Goal: Task Accomplishment & Management: Complete application form

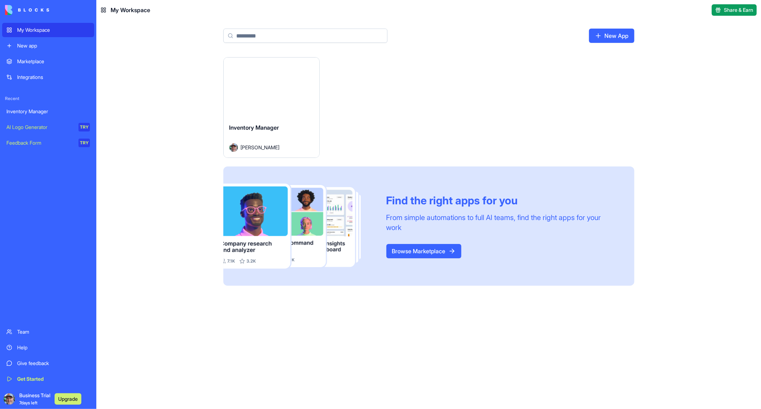
click at [29, 111] on div "Inventory Manager" at bounding box center [48, 111] width 84 height 7
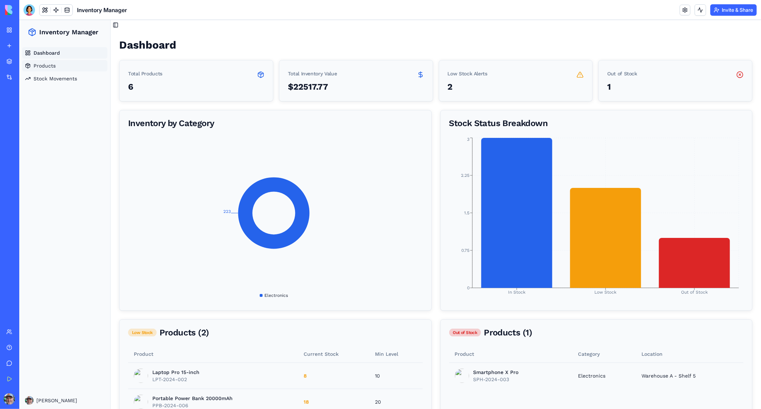
click at [44, 63] on span "Products" at bounding box center [44, 65] width 22 height 7
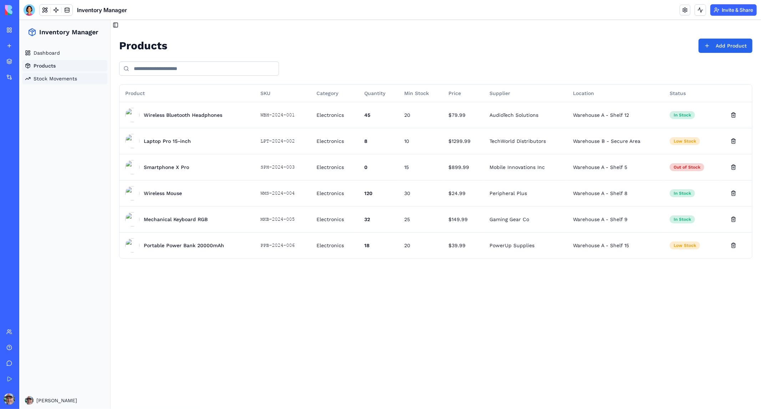
click at [43, 78] on span "Stock Movements" at bounding box center [55, 78] width 44 height 7
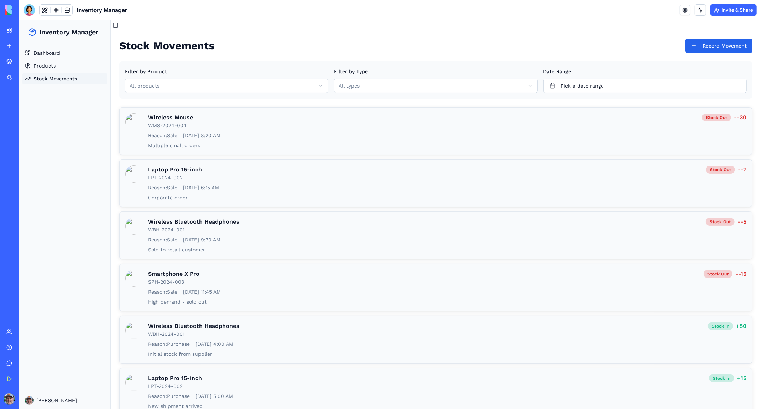
click at [26, 74] on div "Integrations" at bounding box center [21, 77] width 9 height 7
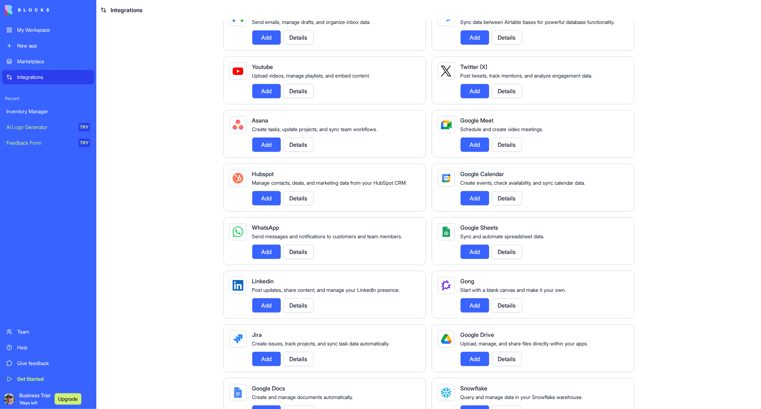
scroll to position [158, 0]
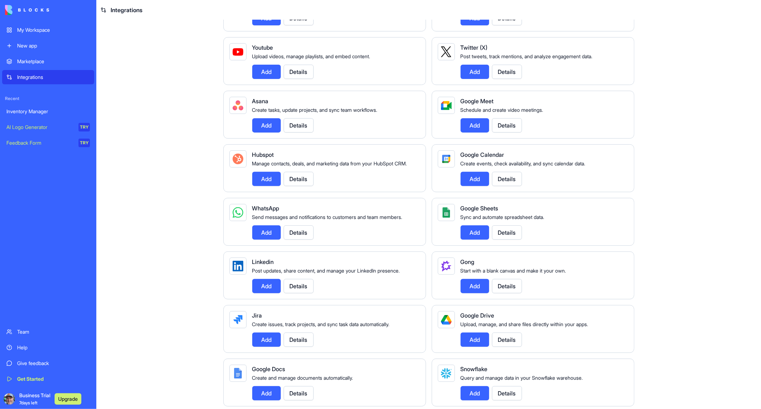
click at [474, 239] on button "Add" at bounding box center [475, 232] width 29 height 14
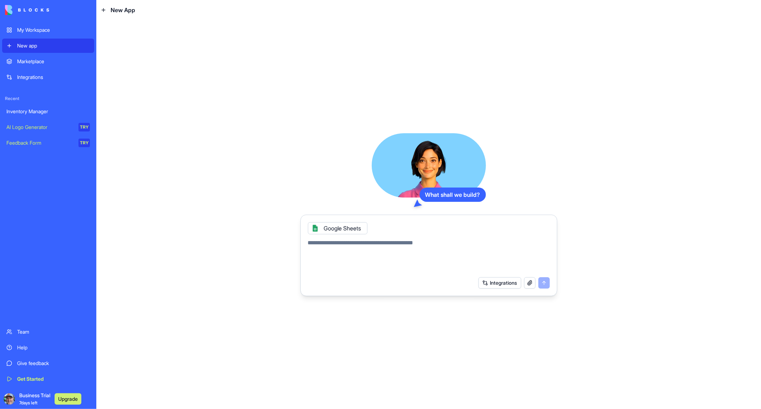
click at [31, 76] on div "Integrations" at bounding box center [53, 77] width 73 height 7
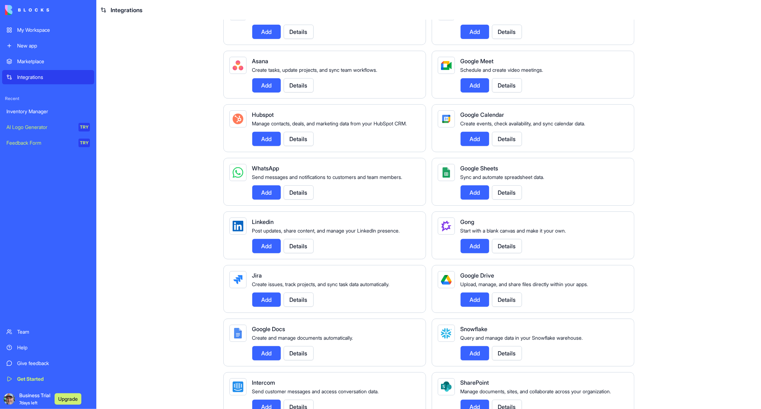
scroll to position [277, 0]
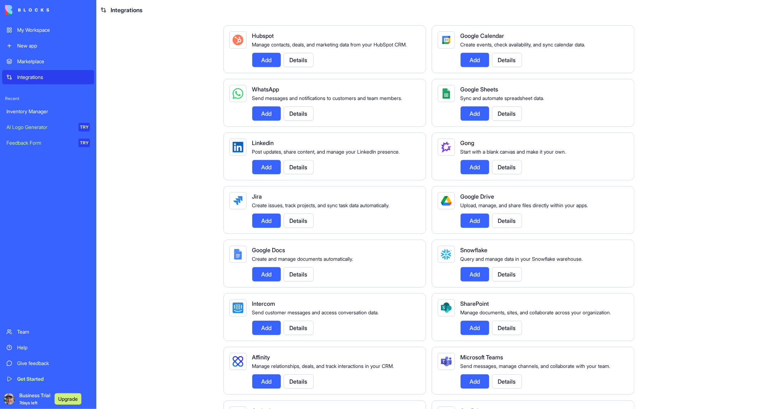
click at [502, 121] on button "Details" at bounding box center [507, 113] width 30 height 14
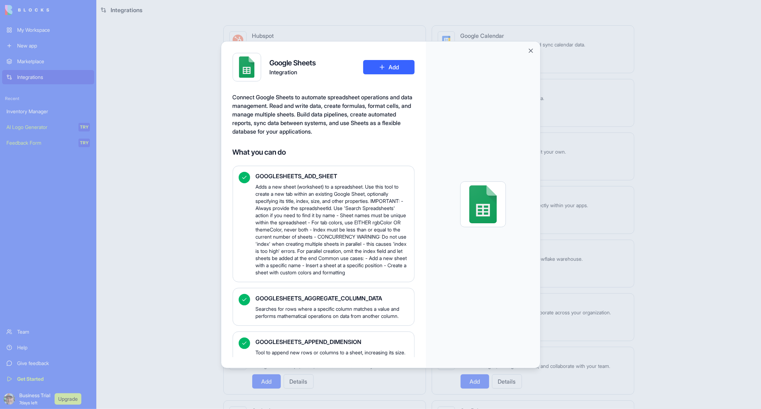
click at [393, 66] on button "Add" at bounding box center [388, 67] width 51 height 14
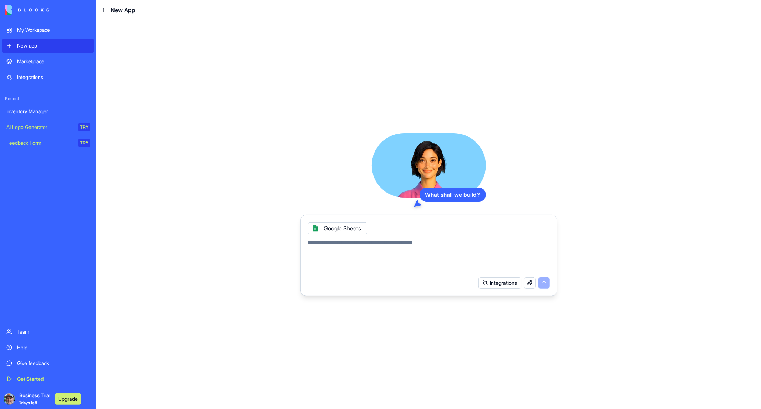
click at [27, 111] on div "Inventory Manager" at bounding box center [48, 111] width 84 height 7
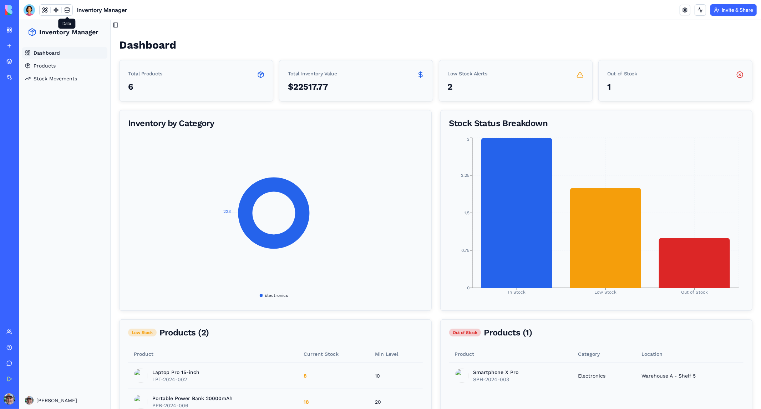
click at [66, 7] on link at bounding box center [67, 10] width 11 height 11
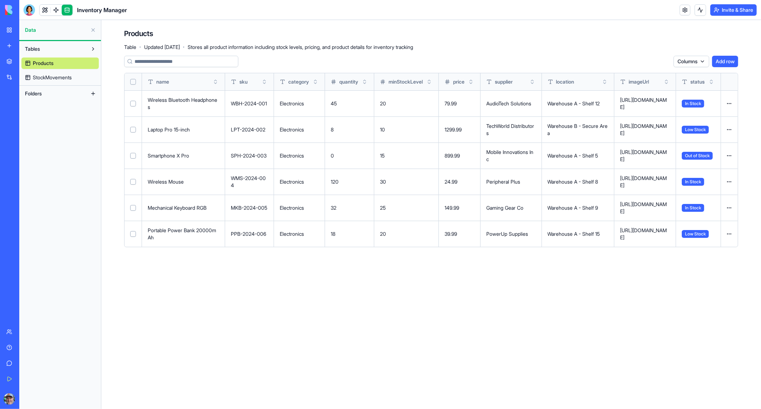
click at [725, 59] on button "Add row" at bounding box center [725, 61] width 26 height 11
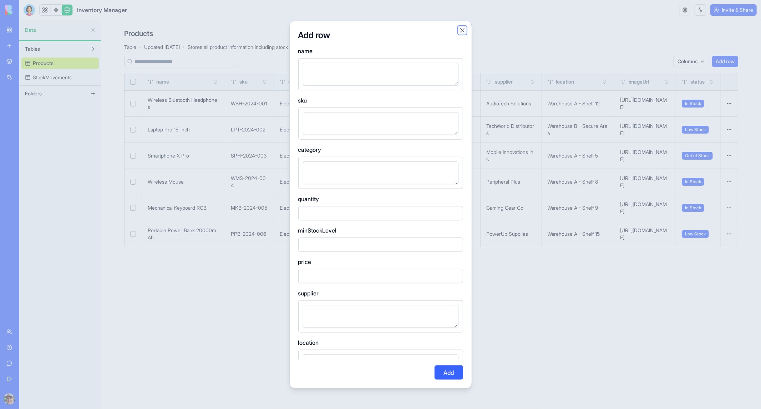
click at [462, 28] on button "Close" at bounding box center [462, 29] width 7 height 7
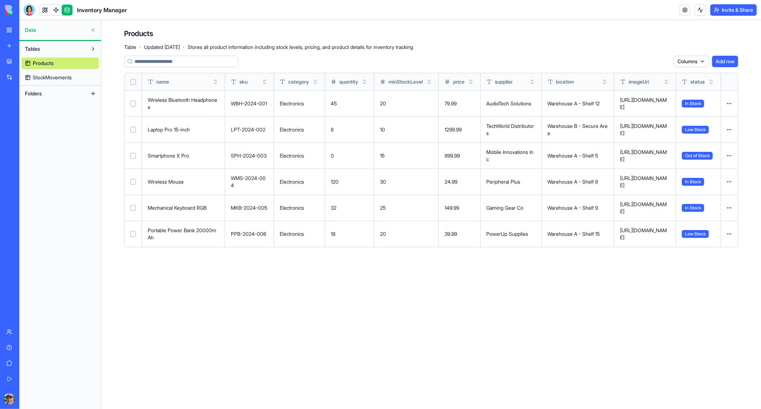
click at [92, 91] on button at bounding box center [92, 93] width 11 height 11
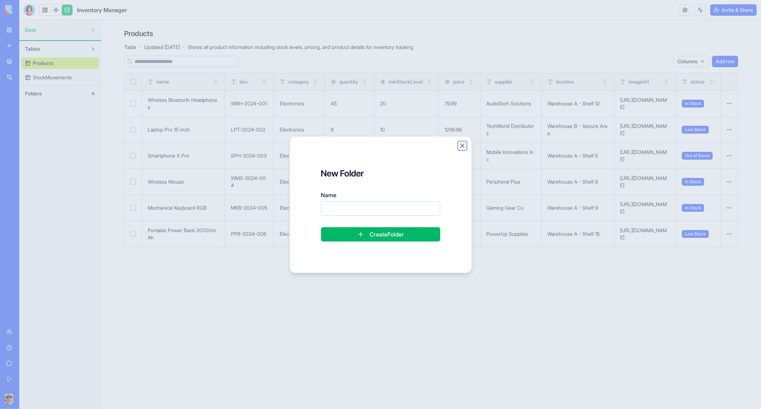
click at [462, 145] on button "Close" at bounding box center [462, 145] width 7 height 7
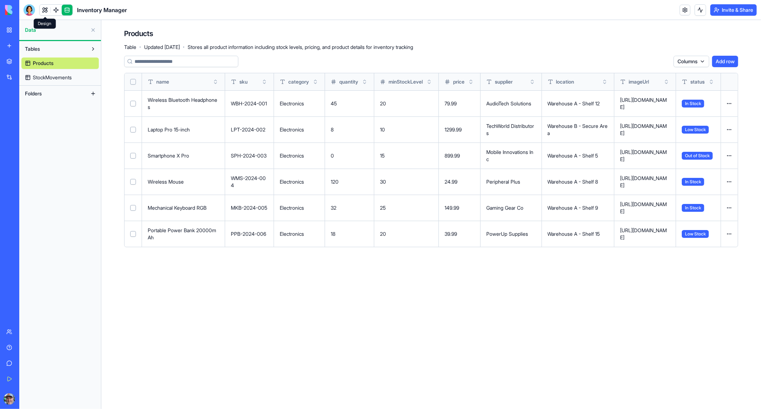
click at [45, 10] on link at bounding box center [45, 10] width 11 height 11
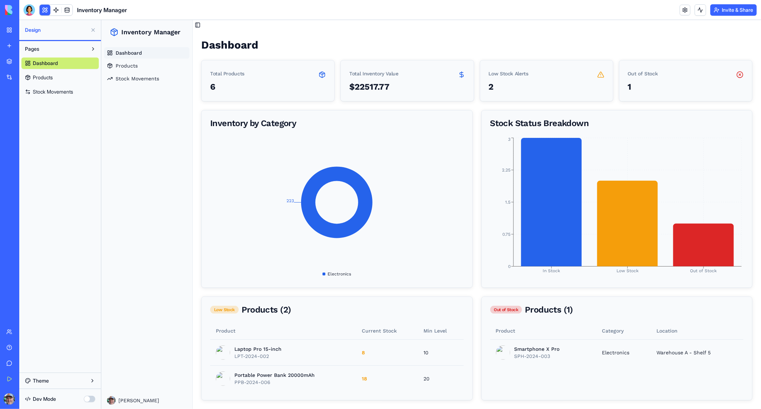
click at [36, 48] on span "Pages" at bounding box center [32, 48] width 14 height 7
click at [26, 44] on div "New app" at bounding box center [21, 45] width 9 height 7
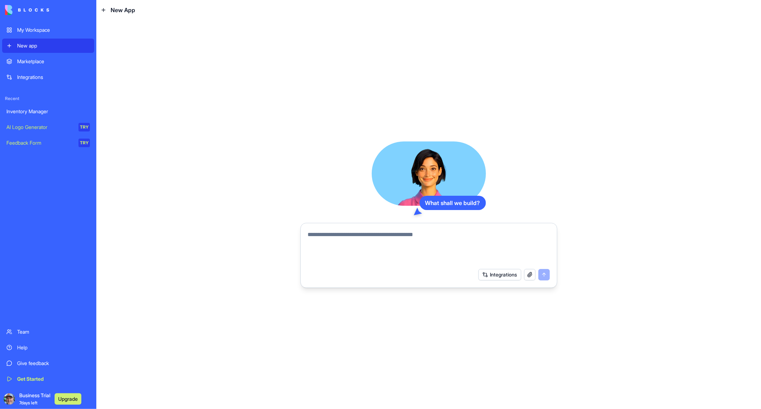
click at [334, 234] on textarea at bounding box center [429, 247] width 242 height 34
click at [503, 276] on button "Integrations" at bounding box center [500, 273] width 43 height 11
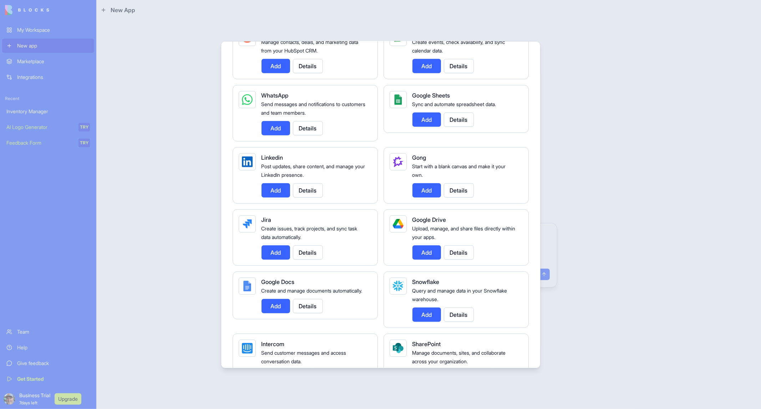
scroll to position [515, 0]
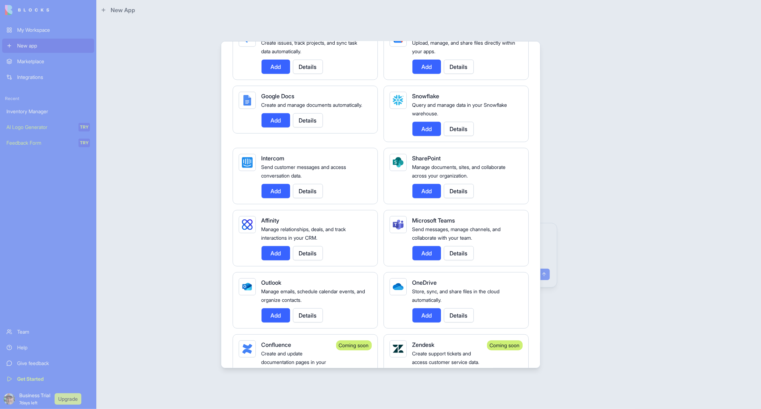
click at [622, 162] on div at bounding box center [380, 204] width 761 height 409
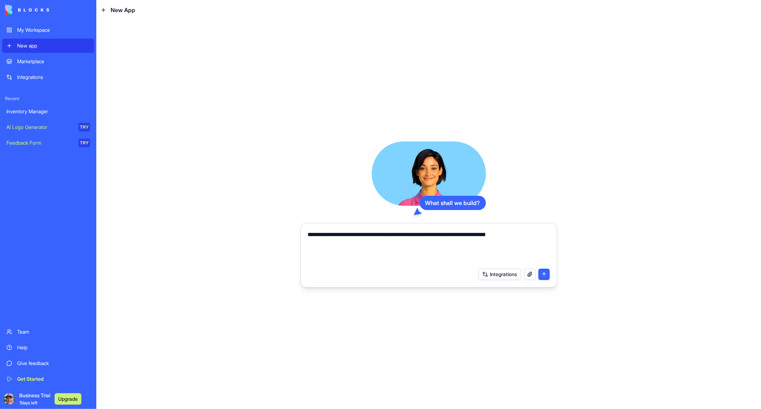
click at [530, 273] on button "button" at bounding box center [529, 273] width 11 height 11
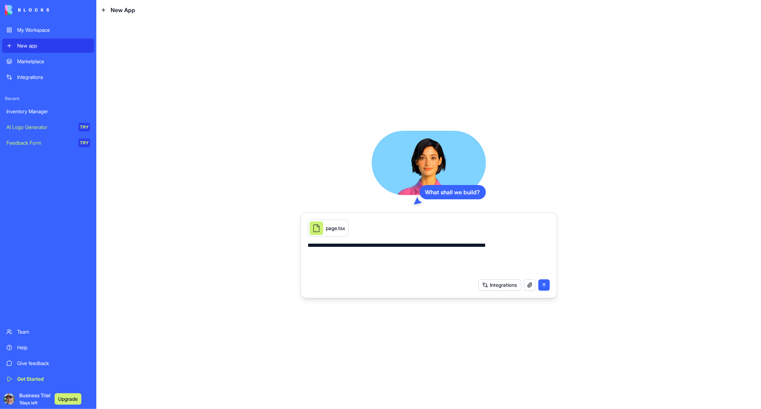
click at [379, 247] on textarea "**********" at bounding box center [429, 258] width 242 height 34
click at [379, 246] on textarea "**********" at bounding box center [429, 258] width 242 height 34
click at [536, 244] on textarea "**********" at bounding box center [429, 258] width 242 height 34
click at [529, 287] on button "button" at bounding box center [529, 284] width 11 height 11
click at [528, 283] on button "button" at bounding box center [529, 284] width 11 height 11
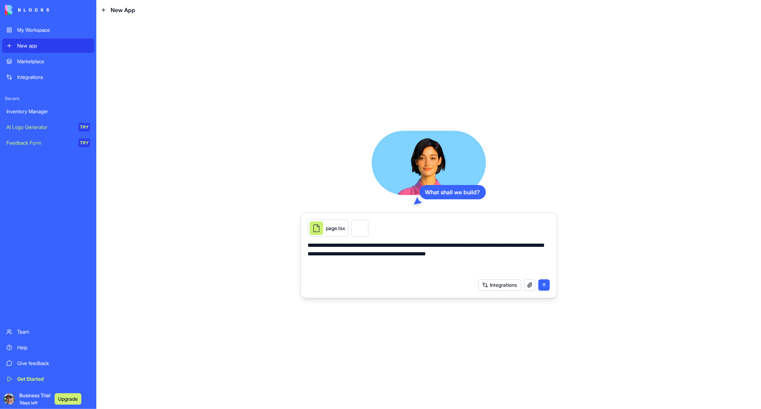
click at [511, 258] on textarea "**********" at bounding box center [429, 258] width 242 height 34
type textarea "**********"
click at [545, 286] on button "submit" at bounding box center [544, 284] width 11 height 11
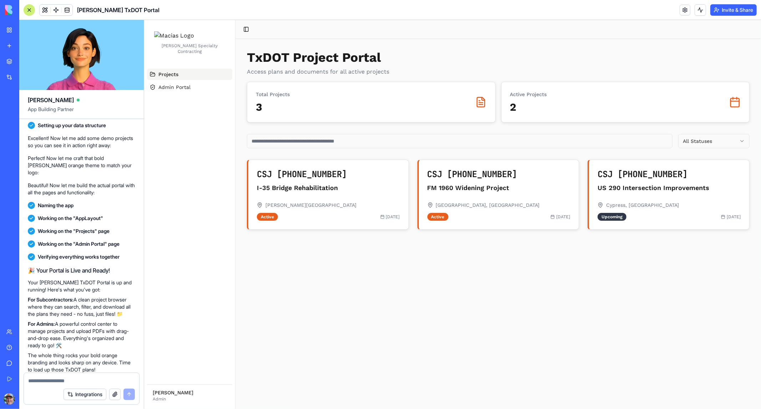
scroll to position [371, 0]
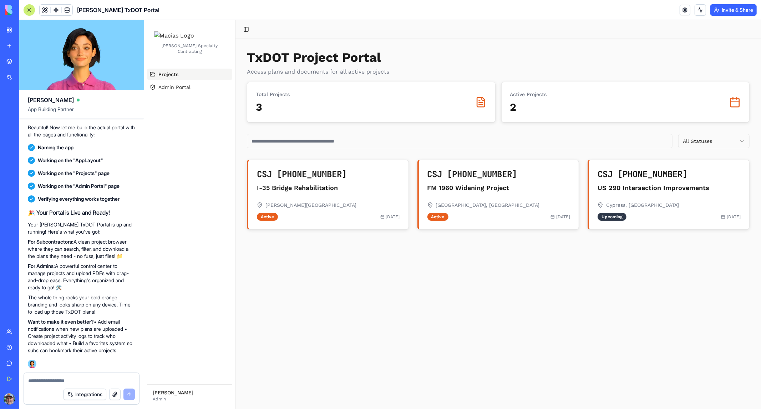
drag, startPoint x: 30, startPoint y: 336, endPoint x: 129, endPoint y: 349, distance: 100.1
click at [130, 349] on p "Want to make it even better? • Add email notifications when new plans are uploa…" at bounding box center [81, 336] width 107 height 36
copy p "Create project activity logs to track who downloaded what • Build a favorites s…"
paste textarea "**********"
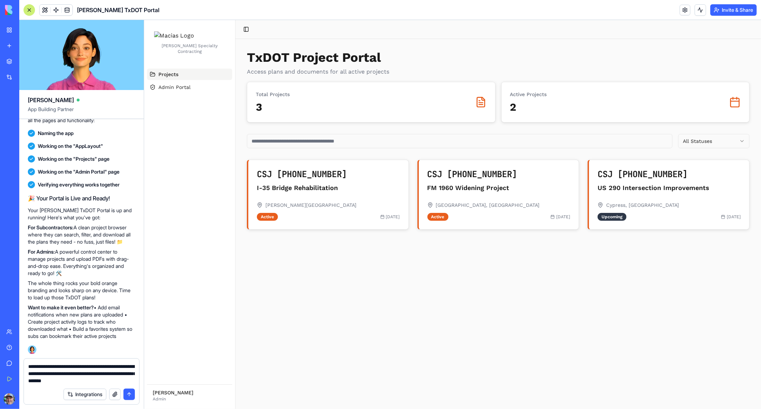
type textarea "**********"
click at [125, 393] on button "submit" at bounding box center [128, 393] width 11 height 11
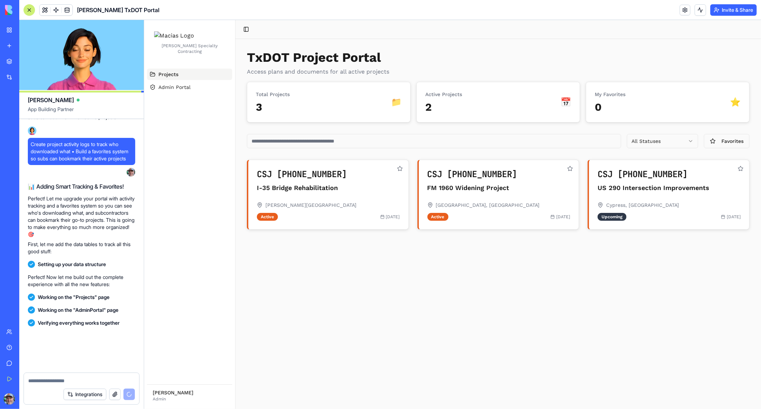
scroll to position [872, 0]
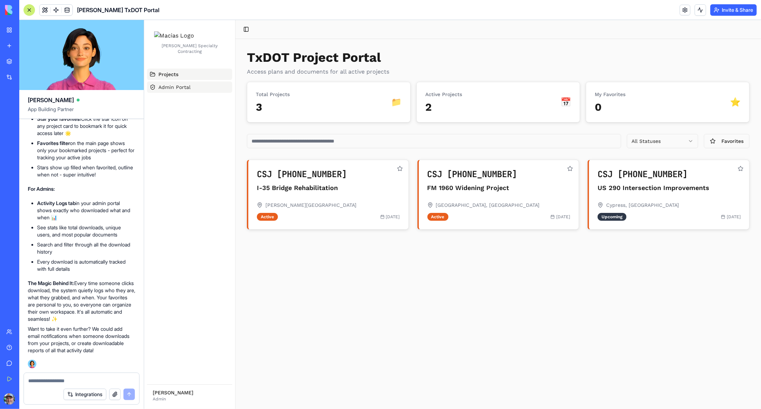
click at [175, 90] on span "Admin Portal" at bounding box center [174, 86] width 32 height 7
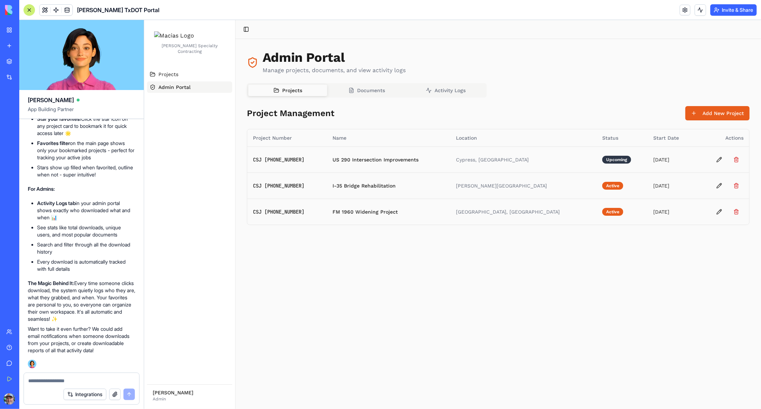
click at [361, 88] on span "Documents" at bounding box center [371, 89] width 28 height 7
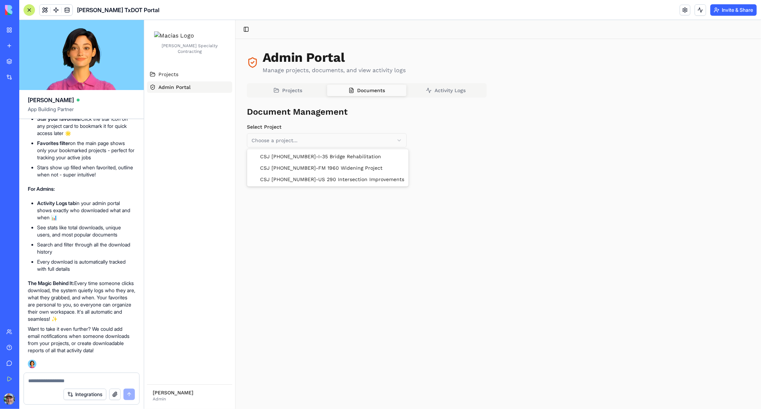
click at [281, 138] on html "[PERSON_NAME] Specialty Contracting Projects Admin Portal [PERSON_NAME] Admin T…" at bounding box center [452, 214] width 617 height 389
click at [293, 88] on html "[PERSON_NAME] Specialty Contracting Projects Admin Portal [PERSON_NAME] Admin T…" at bounding box center [452, 214] width 617 height 389
click at [293, 88] on span "Projects" at bounding box center [292, 89] width 20 height 7
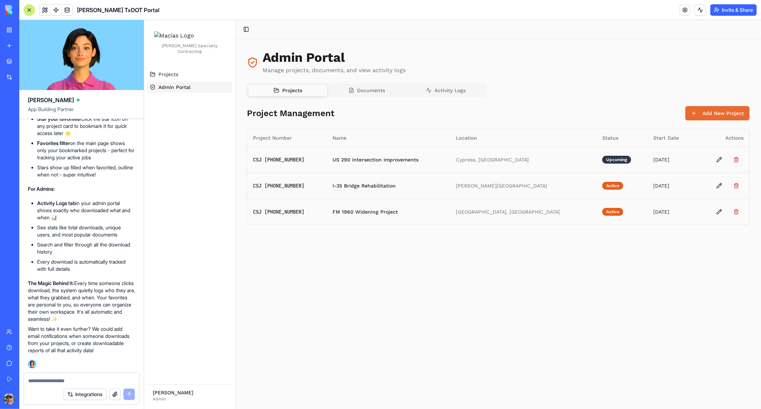
click at [713, 110] on button "Add New Project" at bounding box center [717, 113] width 64 height 14
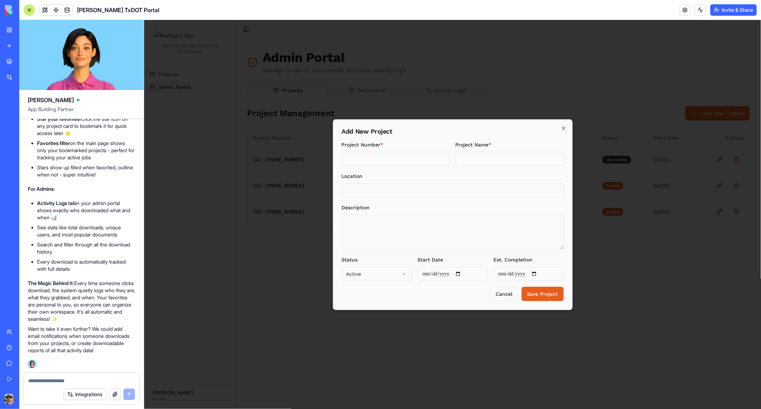
click at [396, 156] on input "Project Number *" at bounding box center [396, 158] width 108 height 14
click at [469, 154] on input "Project Name *" at bounding box center [509, 158] width 108 height 14
click at [362, 189] on input "Location" at bounding box center [453, 190] width 222 height 14
click at [369, 225] on textarea "Description" at bounding box center [453, 231] width 222 height 35
click at [371, 271] on body "[PERSON_NAME] Specialty Contracting Projects Admin Portal [PERSON_NAME] Admin T…" at bounding box center [452, 214] width 617 height 389
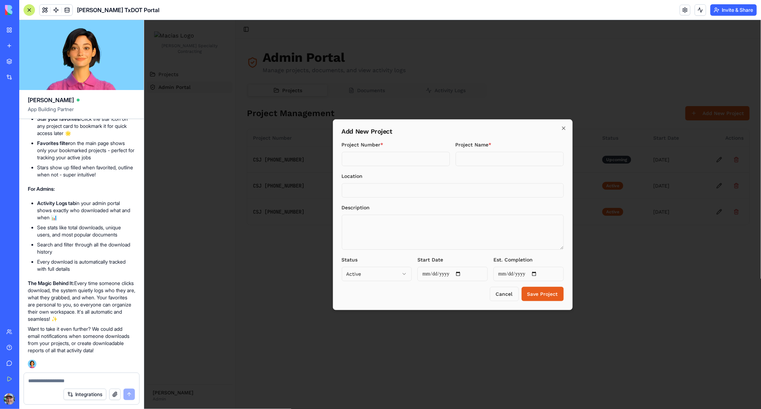
click at [362, 155] on input "Project Number *" at bounding box center [396, 158] width 108 height 14
type input "*******"
click at [487, 155] on input "Project Name *" at bounding box center [509, 158] width 108 height 14
type input "**********"
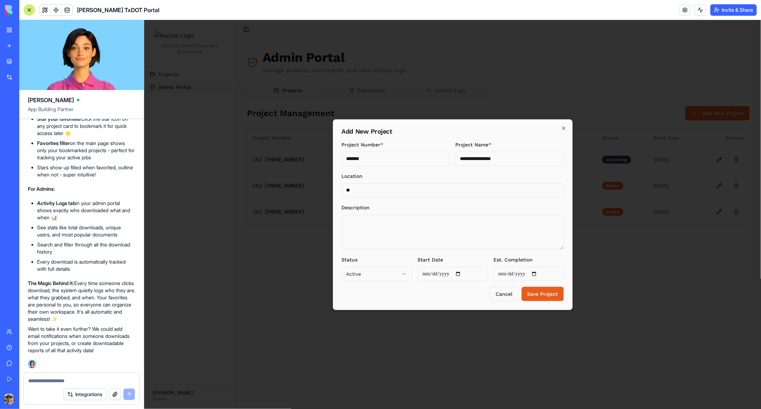
type input "*"
type input "**********"
click at [427, 224] on textarea "Description" at bounding box center [453, 231] width 222 height 35
click at [404, 219] on textarea "**********" at bounding box center [453, 231] width 222 height 35
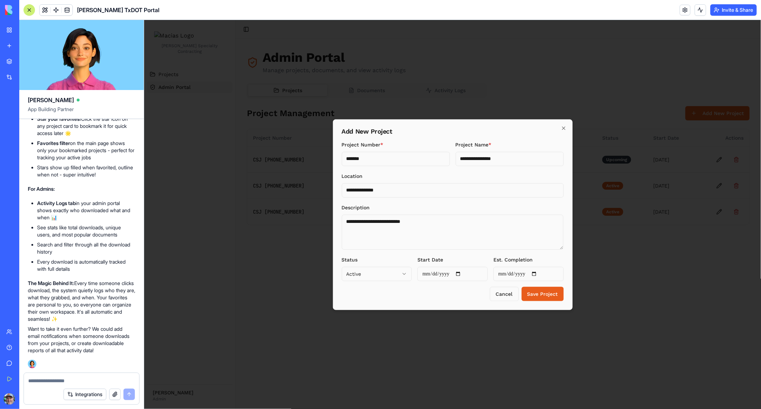
type textarea "**********"
click at [464, 273] on input "Start Date" at bounding box center [452, 273] width 70 height 14
type input "**********"
click at [540, 272] on input "Est. Completion" at bounding box center [528, 273] width 70 height 14
type input "**********"
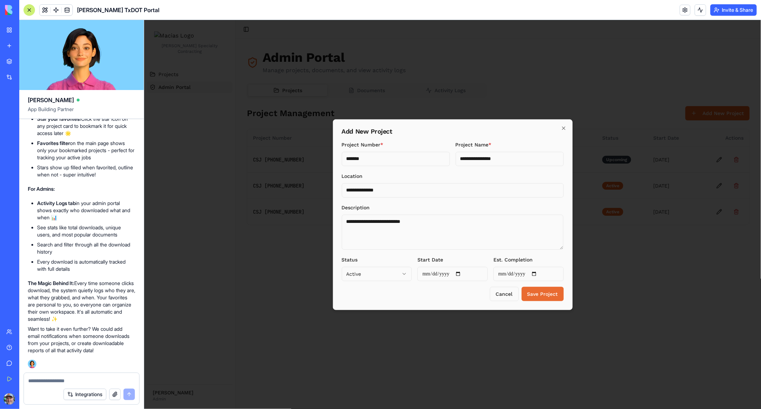
click at [537, 292] on button "Save Project" at bounding box center [542, 293] width 42 height 14
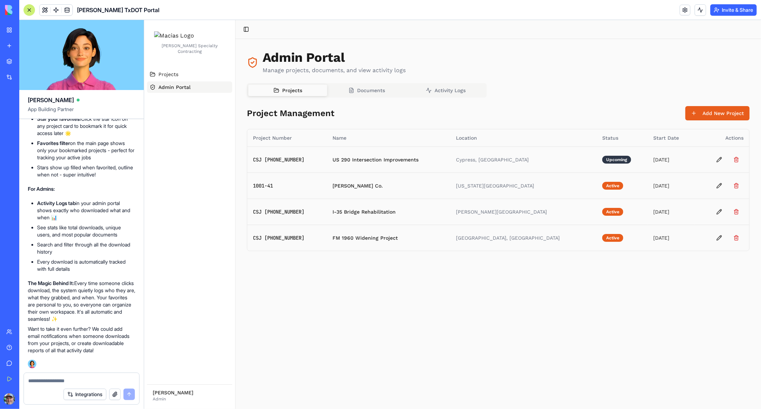
click at [365, 88] on span "Documents" at bounding box center [371, 89] width 28 height 7
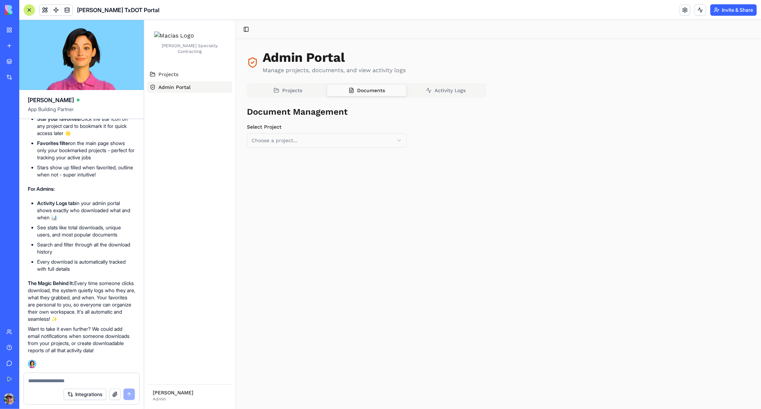
click at [286, 139] on html "[PERSON_NAME] Specialty Contracting Projects Admin Portal [PERSON_NAME] Admin T…" at bounding box center [452, 214] width 617 height 389
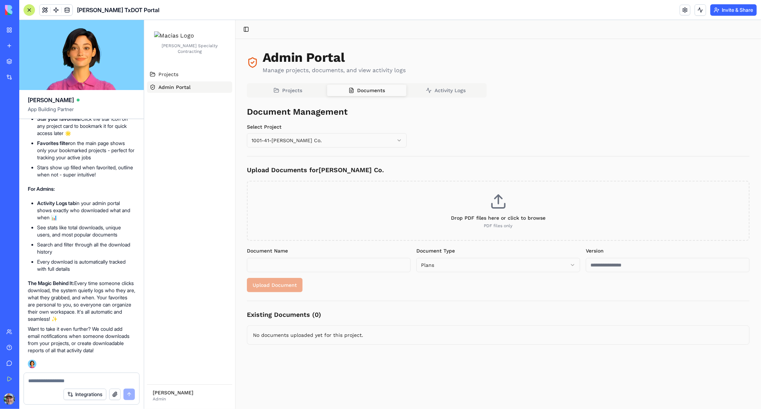
click at [492, 206] on icon at bounding box center [498, 200] width 17 height 17
click at [144, 20] on input "Drop PDF files here or click to browse PDF files only" at bounding box center [144, 20] width 0 height 0
type input "**********"
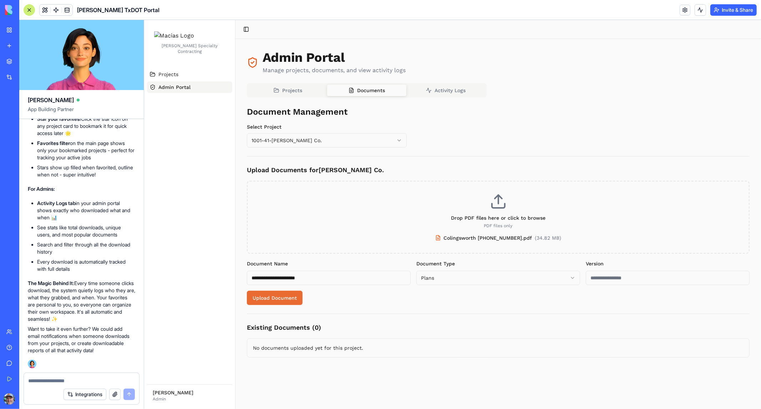
click at [275, 294] on button "Upload Document" at bounding box center [275, 297] width 56 height 14
click at [56, 377] on textarea at bounding box center [81, 380] width 107 height 7
type textarea "**********"
click at [127, 395] on button "submit" at bounding box center [128, 393] width 11 height 11
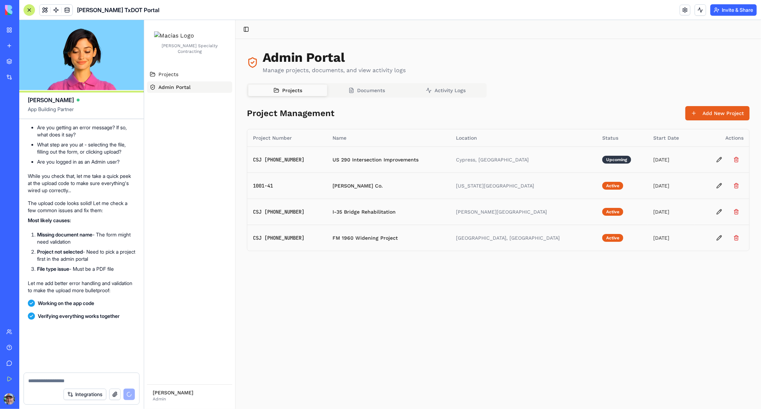
scroll to position [1462, 0]
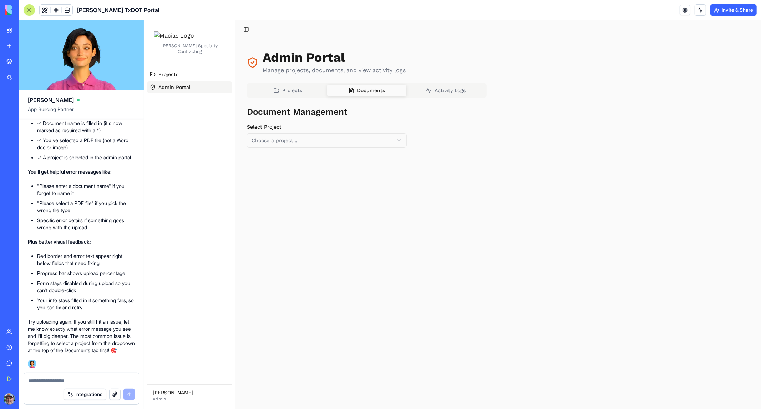
click at [377, 86] on span "Documents" at bounding box center [371, 89] width 28 height 7
click at [284, 140] on html "[PERSON_NAME] Specialty Contracting Projects Admin Portal [PERSON_NAME] Admin T…" at bounding box center [452, 214] width 617 height 389
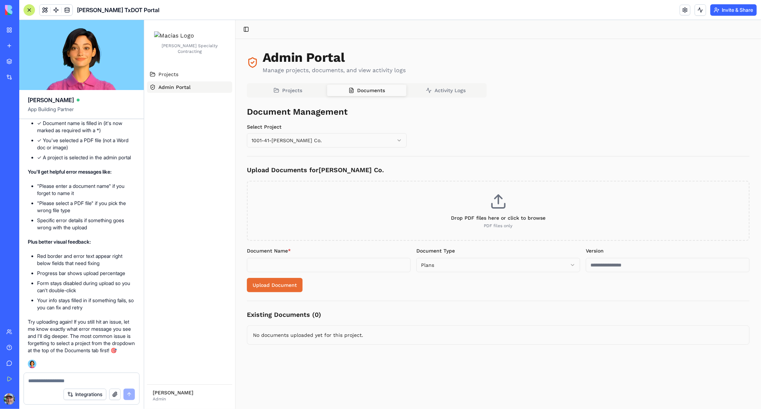
click at [266, 282] on button "Upload Document" at bounding box center [275, 284] width 56 height 14
click at [499, 224] on p "PDF files only" at bounding box center [498, 225] width 479 height 6
click at [144, 20] on input "Drop PDF files here or click to browse PDF files only" at bounding box center [144, 20] width 0 height 0
type input "**********"
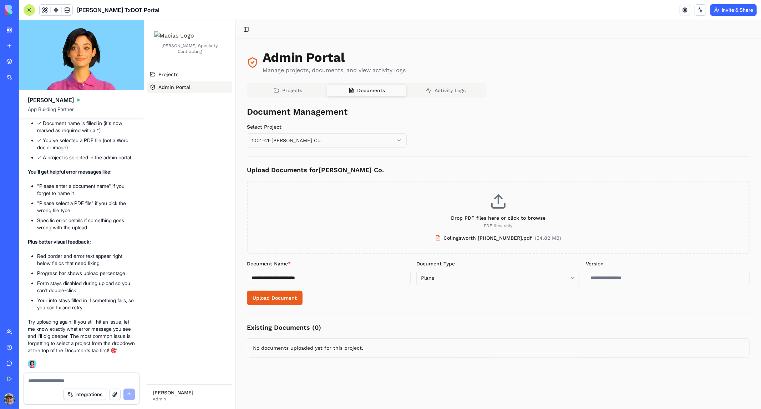
click at [569, 277] on html "**********" at bounding box center [452, 214] width 617 height 389
click at [587, 328] on h3 "Existing Documents ( 0 )" at bounding box center [498, 327] width 503 height 10
click at [282, 299] on button "Upload Document" at bounding box center [275, 297] width 56 height 14
drag, startPoint x: 684, startPoint y: 388, endPoint x: 611, endPoint y: 394, distance: 73.1
click at [619, 394] on li "Error uploading file" at bounding box center [682, 389] width 127 height 19
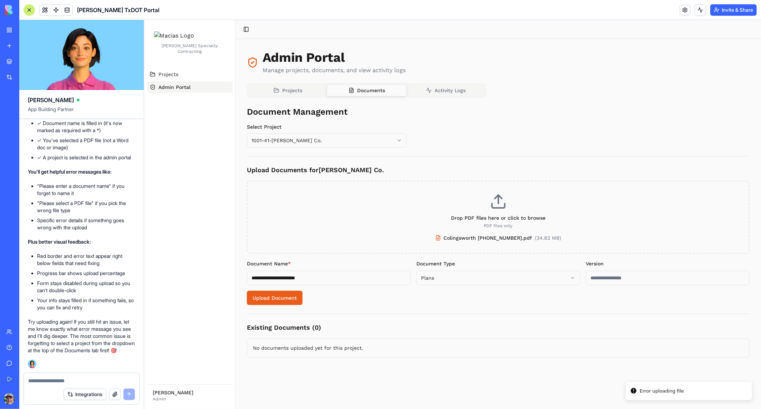
click at [71, 377] on textarea at bounding box center [81, 380] width 107 height 7
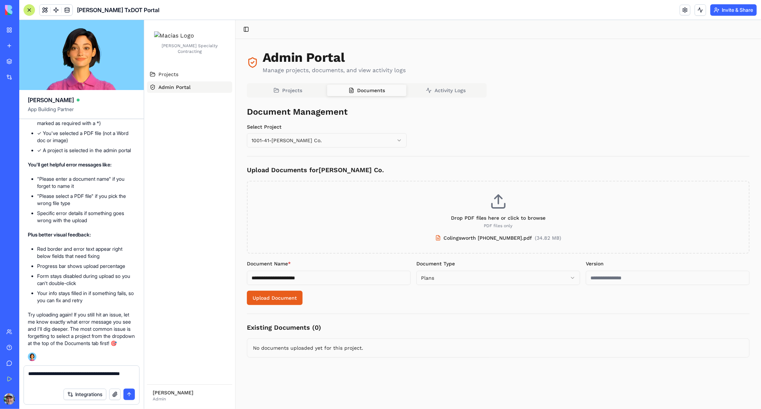
type textarea "**********"
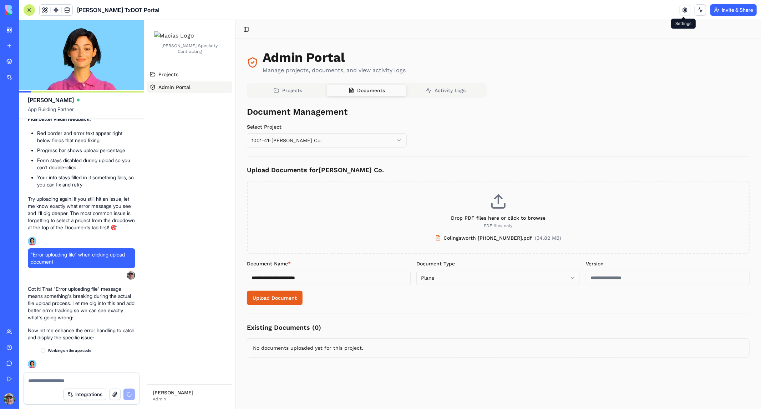
scroll to position [1585, 0]
click at [446, 90] on span "Activity Logs" at bounding box center [449, 89] width 31 height 7
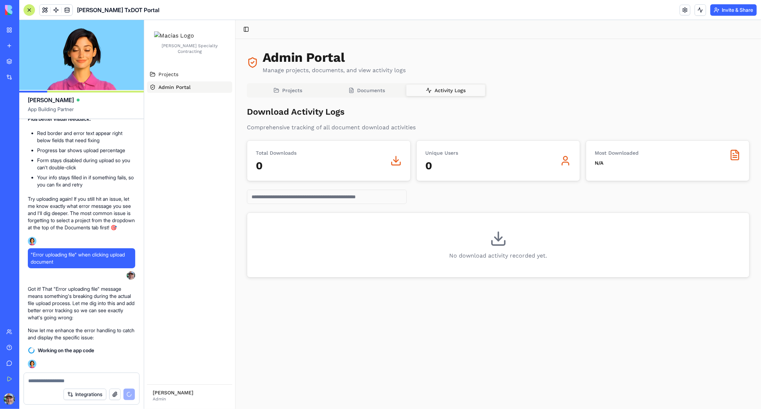
click at [726, 10] on button "Invite & Share" at bounding box center [734, 9] width 46 height 11
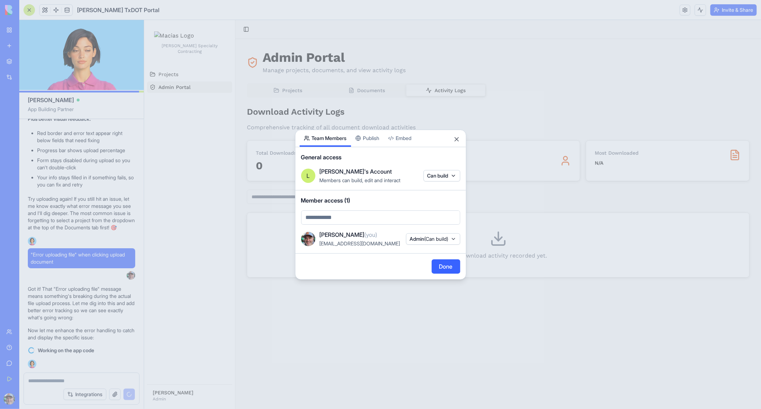
click at [339, 216] on body "My Workspace New app Marketplace Integrations Recent Inventory Manager New App …" at bounding box center [380, 204] width 761 height 409
type input "***"
click at [457, 138] on div at bounding box center [380, 204] width 761 height 409
click at [457, 138] on button "Close" at bounding box center [456, 139] width 7 height 7
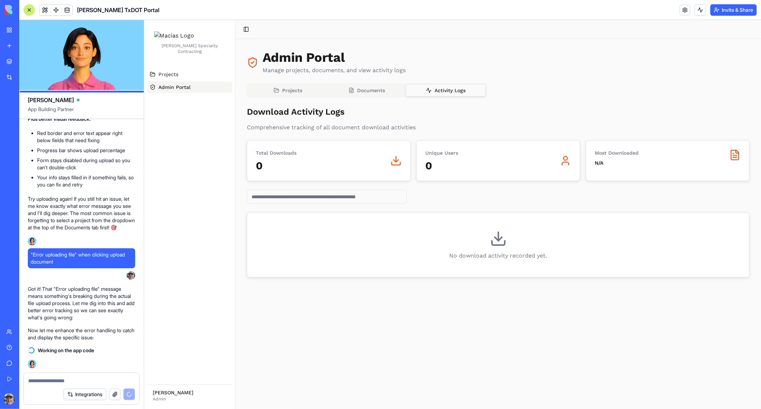
scroll to position [1585, 0]
click at [169, 77] on span "Projects" at bounding box center [168, 73] width 20 height 7
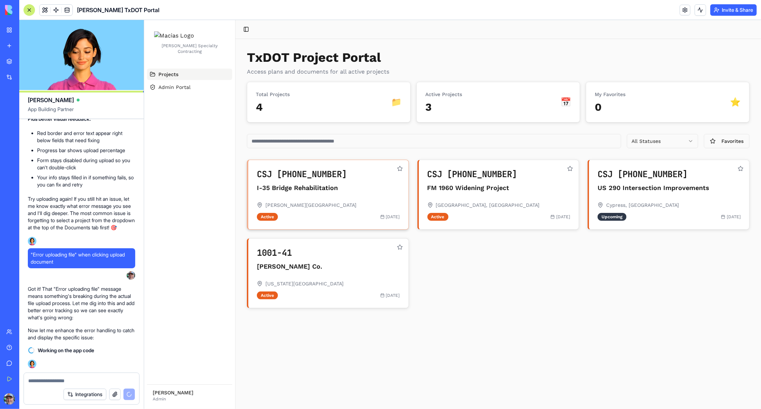
scroll to position [1598, 0]
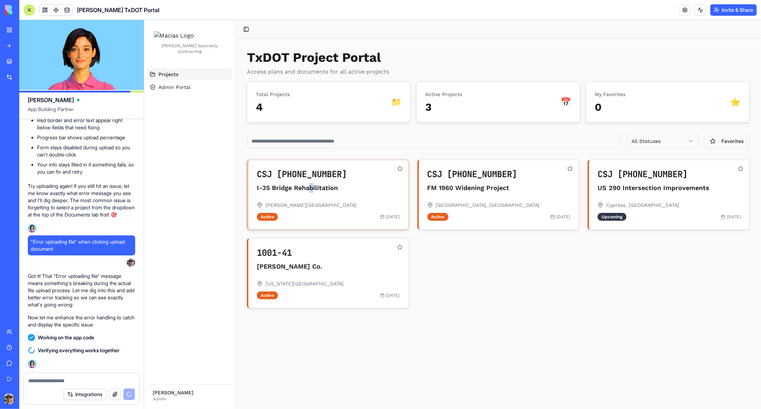
click at [312, 187] on h3 "I-35 Bridge Rehabilitation" at bounding box center [323, 187] width 132 height 10
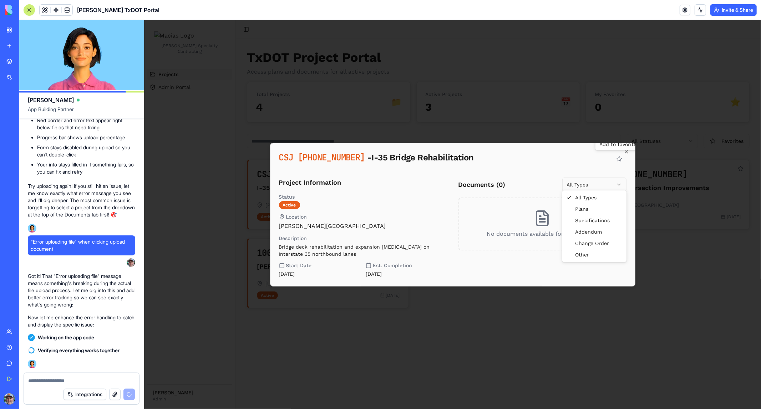
click at [575, 181] on body "[PERSON_NAME] Specialty Contracting Projects Admin Portal [PERSON_NAME] Admin T…" at bounding box center [452, 214] width 617 height 389
click at [626, 151] on body "[PERSON_NAME] Specialty Contracting Projects Admin Portal [PERSON_NAME] Admin T…" at bounding box center [452, 214] width 617 height 389
click at [626, 150] on icon "button" at bounding box center [626, 151] width 6 height 6
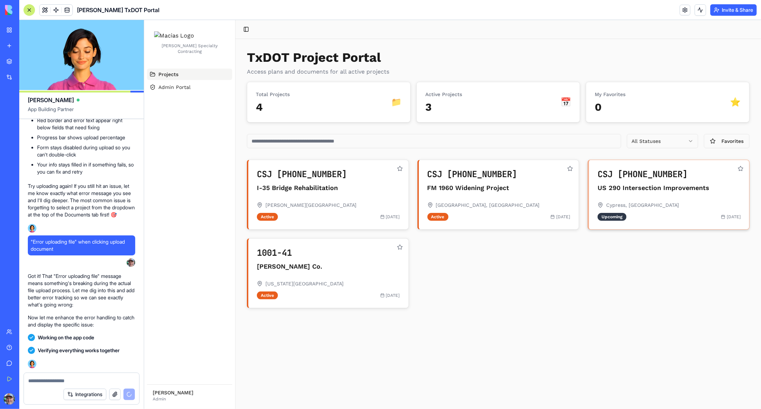
click at [653, 192] on h3 "US 290 Intersection Improvements" at bounding box center [663, 187] width 132 height 10
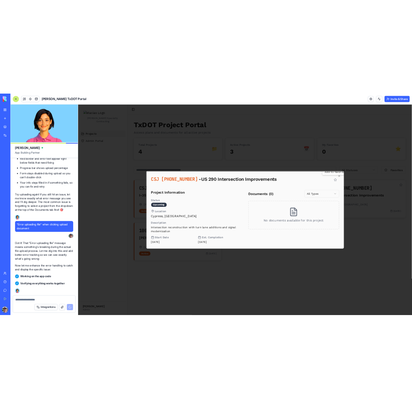
scroll to position [1983, 0]
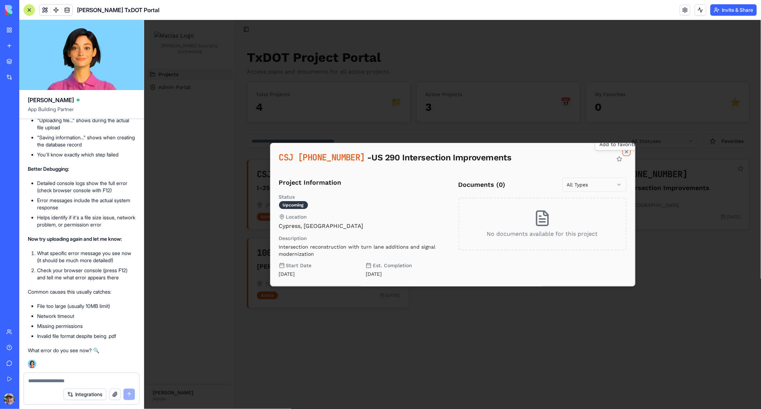
click at [627, 147] on div "CSJ [PHONE_NUMBER] - US 290 Intersection Improvements Add to favorites Add to f…" at bounding box center [452, 213] width 365 height 143
click at [627, 150] on icon "button" at bounding box center [626, 151] width 6 height 6
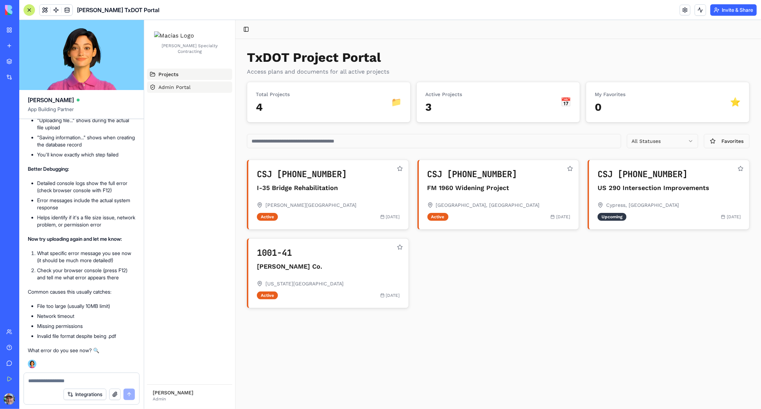
click at [167, 90] on span "Admin Portal" at bounding box center [174, 86] width 32 height 7
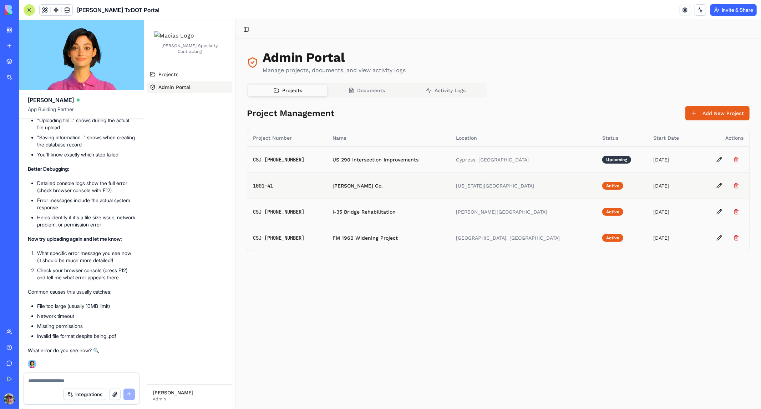
click at [352, 185] on td "[PERSON_NAME] Co." at bounding box center [388, 185] width 123 height 26
click at [260, 185] on td "1001-41" at bounding box center [287, 185] width 80 height 26
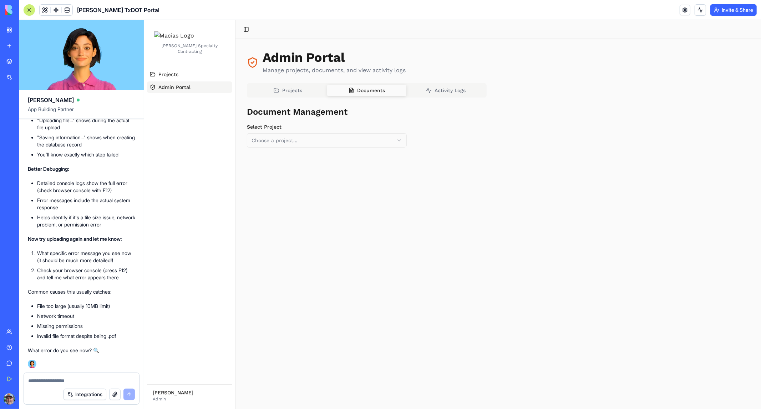
click at [357, 88] on span "Documents" at bounding box center [371, 89] width 28 height 7
click at [356, 137] on html "[PERSON_NAME] Specialty Contracting Projects Admin Portal [PERSON_NAME] Admin T…" at bounding box center [452, 214] width 617 height 389
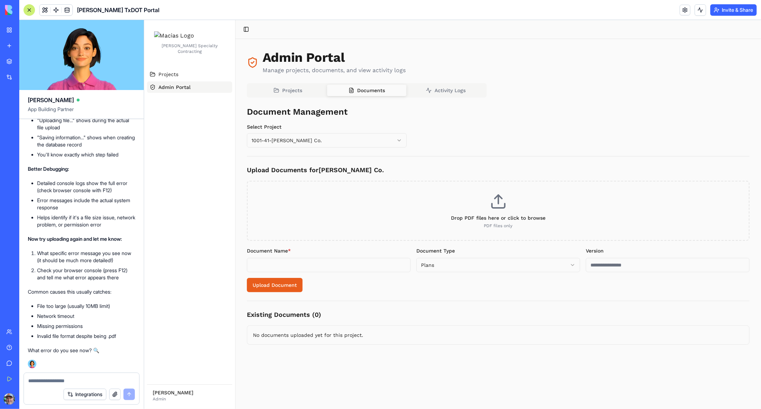
click at [501, 224] on p "PDF files only" at bounding box center [498, 225] width 479 height 6
click at [144, 20] on input "Drop PDF files here or click to browse PDF files only" at bounding box center [144, 20] width 0 height 0
type input "**********"
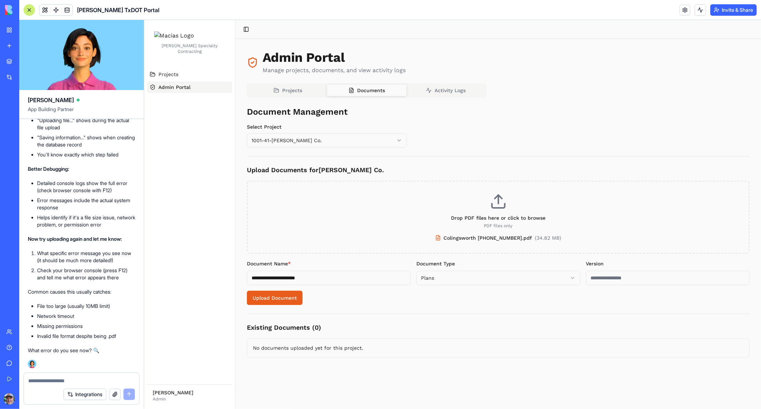
click at [267, 297] on button "Upload Document" at bounding box center [275, 297] width 56 height 14
drag, startPoint x: 726, startPoint y: 391, endPoint x: 681, endPoint y: 388, distance: 45.0
click at [681, 389] on li "File upload failed: Error uploading file" at bounding box center [683, 389] width 127 height 19
click at [48, 379] on textarea at bounding box center [81, 380] width 107 height 7
click at [642, 151] on div "**********" at bounding box center [498, 231] width 503 height 251
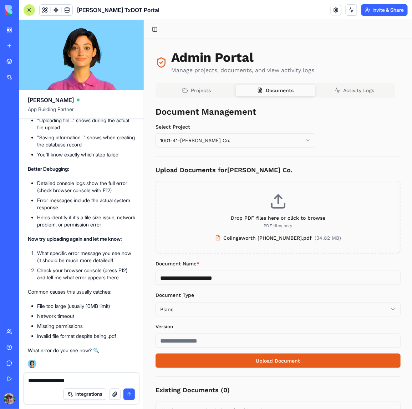
click at [47, 380] on textarea "**********" at bounding box center [81, 380] width 107 height 7
paste textarea "**********"
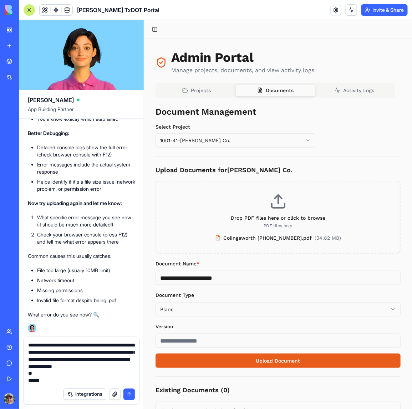
type textarea "**********"
click at [126, 395] on button "submit" at bounding box center [128, 393] width 11 height 11
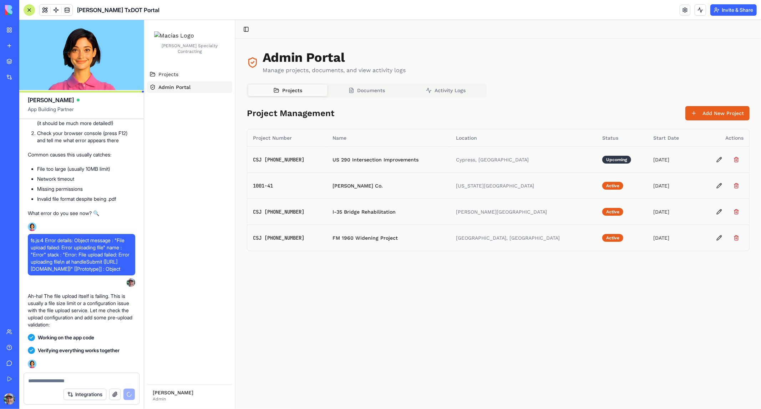
scroll to position [2509, 0]
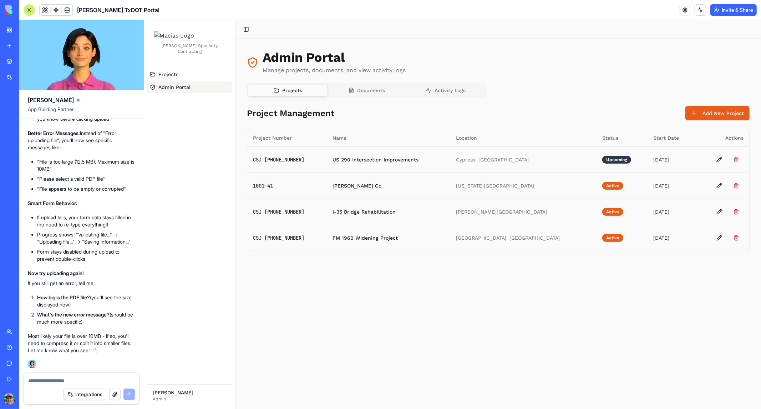
click at [362, 87] on span "Documents" at bounding box center [371, 89] width 28 height 7
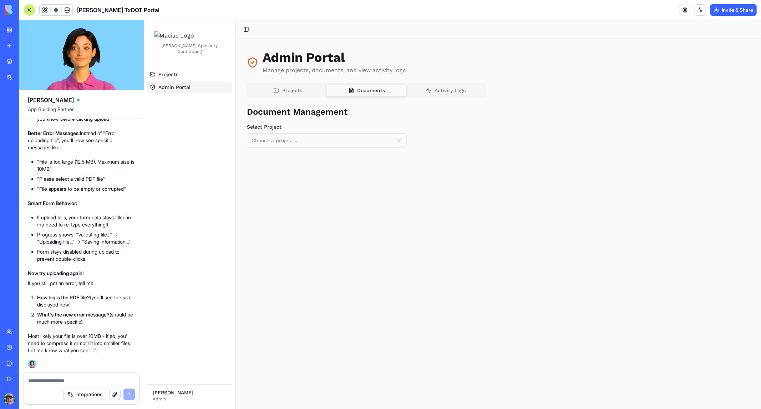
click at [296, 142] on html "[PERSON_NAME] Specialty Contracting Projects Admin Portal [PERSON_NAME] Admin T…" at bounding box center [452, 214] width 617 height 389
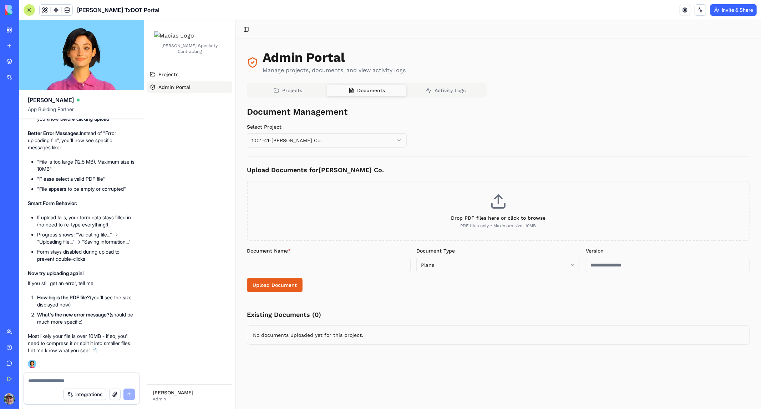
click at [502, 224] on p "PDF files only • Maximum size: 10MB" at bounding box center [498, 225] width 479 height 6
click at [144, 20] on input "Drop PDF files here or click to browse PDF files only • Maximum size: 10MB" at bounding box center [144, 20] width 0 height 0
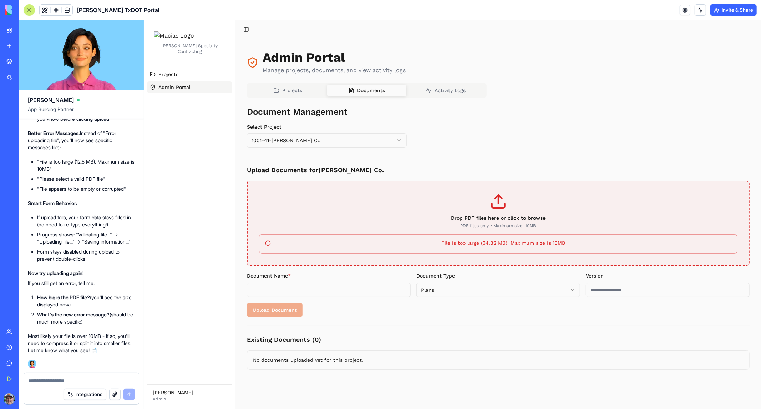
click at [499, 223] on p "PDF files only • Maximum size: 10MB" at bounding box center [498, 225] width 479 height 6
click at [144, 20] on input "Drop PDF files here or click to browse PDF files only • Maximum size: 10MB" at bounding box center [144, 20] width 0 height 0
type input "**********"
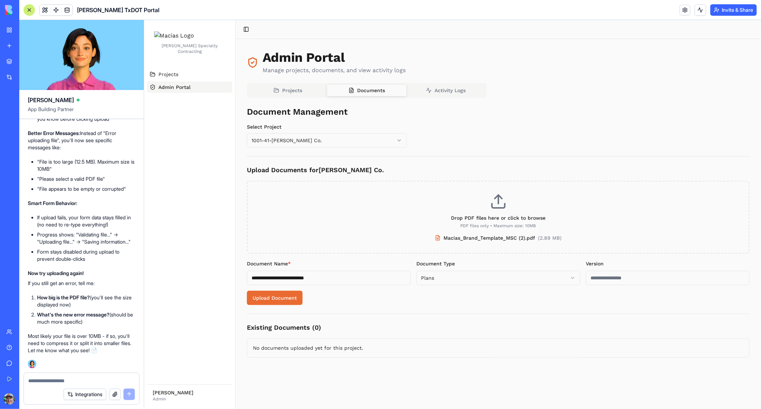
click at [266, 299] on button "Upload Document" at bounding box center [275, 297] width 56 height 14
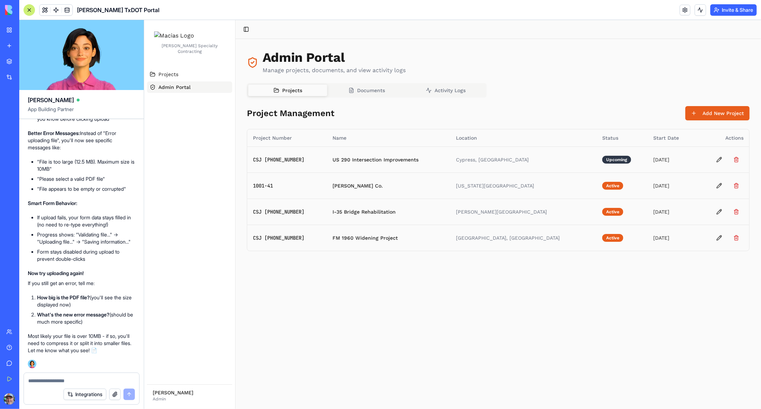
click at [284, 90] on span "Projects" at bounding box center [292, 89] width 20 height 7
click at [185, 80] on link "Projects" at bounding box center [189, 73] width 85 height 11
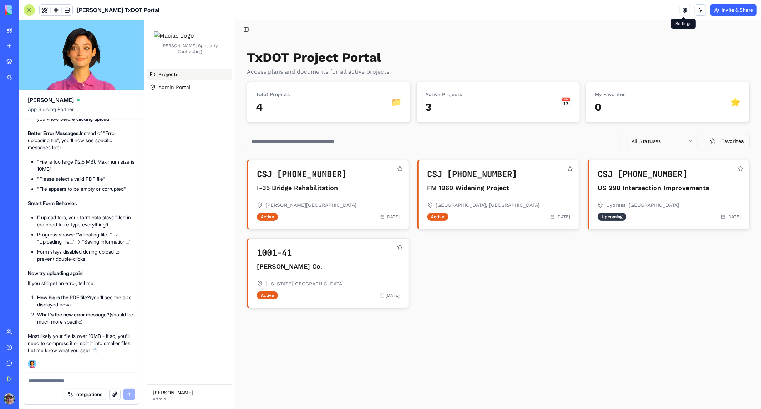
click at [686, 10] on link at bounding box center [685, 10] width 11 height 11
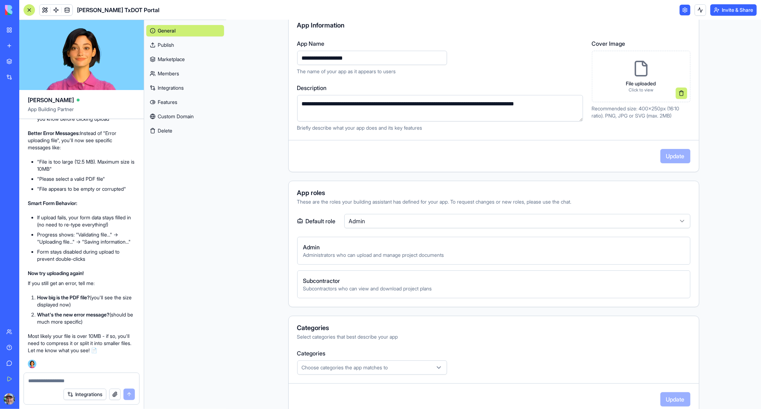
scroll to position [79, 0]
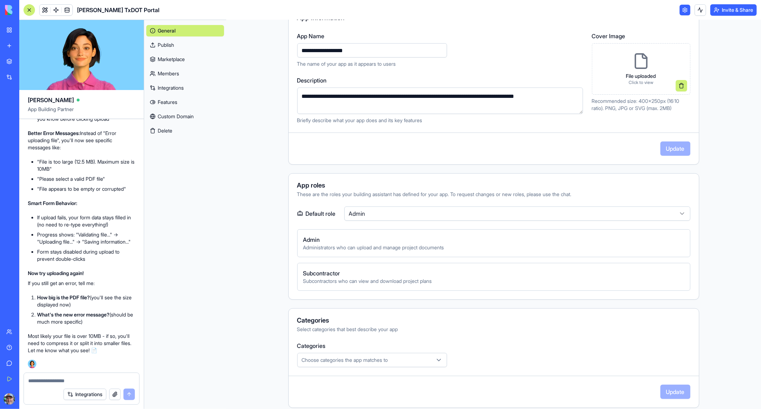
click at [363, 212] on html "My Workspace New app Marketplace Integrations Recent Inventory Manager New App …" at bounding box center [380, 204] width 761 height 409
click at [394, 212] on html "My Workspace New app Marketplace Integrations Recent Inventory Manager New App …" at bounding box center [380, 204] width 761 height 409
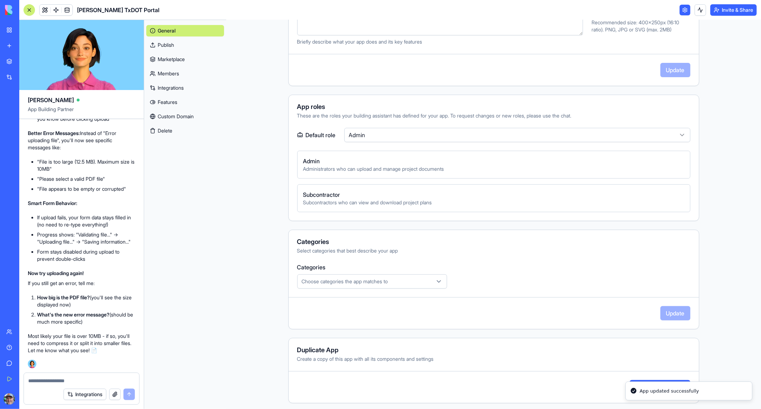
scroll to position [161, 0]
click at [338, 280] on span "Choose categories the app matches to" at bounding box center [345, 278] width 86 height 7
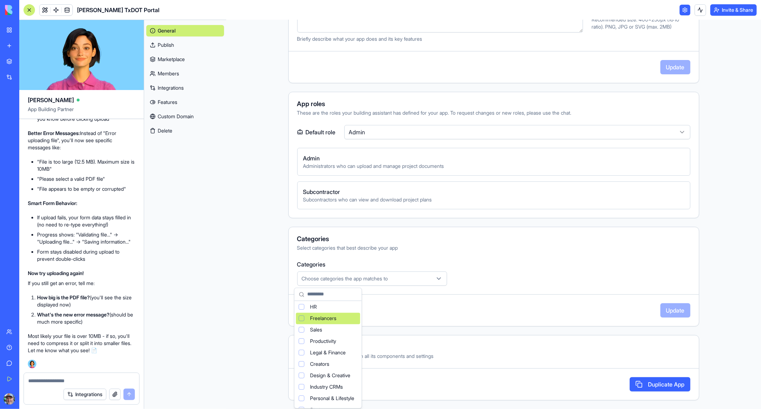
scroll to position [47, 0]
click at [302, 318] on div "Suggestions" at bounding box center [302, 318] width 6 height 6
click at [512, 256] on html "My Workspace New app Marketplace Integrations Recent Inventory Manager New App …" at bounding box center [380, 204] width 761 height 409
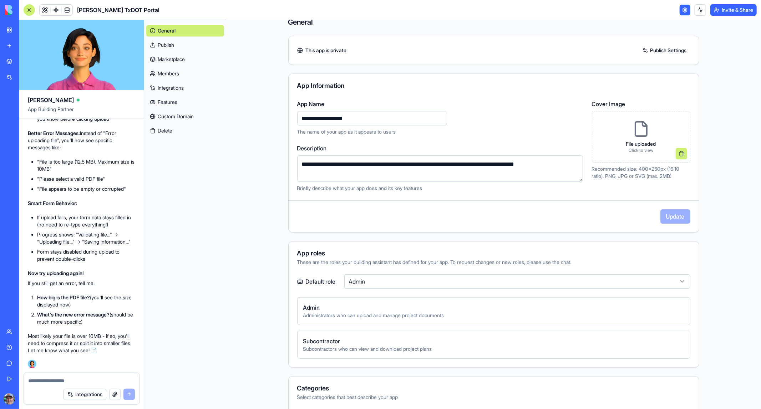
scroll to position [0, 0]
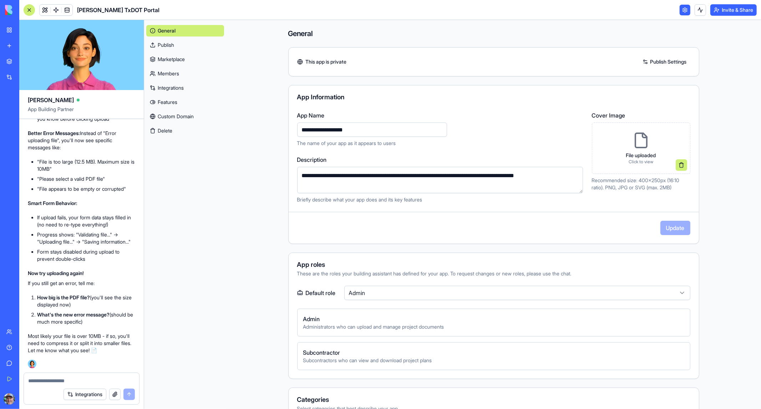
click at [654, 59] on link "Publish Settings" at bounding box center [664, 61] width 51 height 11
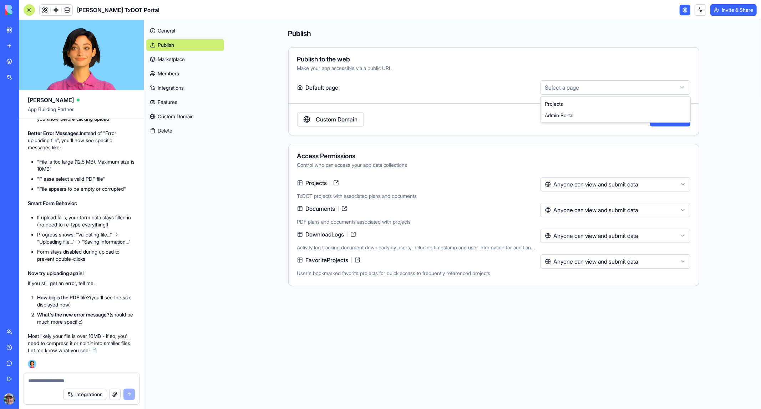
click at [596, 87] on html "My Workspace New app Marketplace Integrations Recent Inventory Manager New App …" at bounding box center [380, 204] width 761 height 409
select select "**********"
click at [597, 262] on html "My Workspace New app Marketplace Integrations Recent Inventory Manager New App …" at bounding box center [380, 204] width 761 height 409
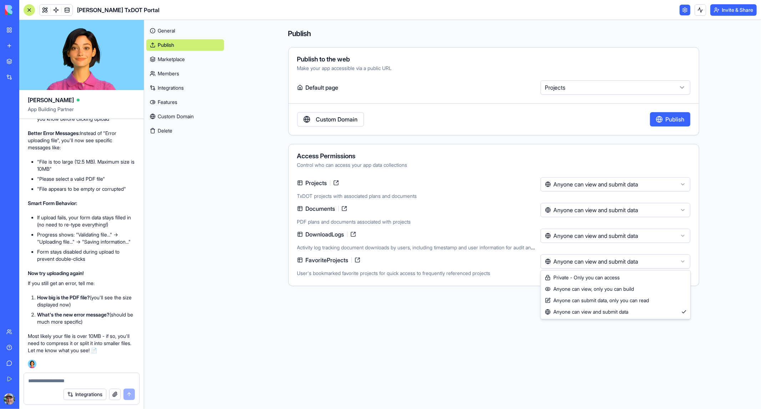
click at [559, 330] on html "My Workspace New app Marketplace Integrations Recent Inventory Manager New App …" at bounding box center [380, 204] width 761 height 409
click at [329, 120] on link "Custom Domain" at bounding box center [330, 119] width 67 height 14
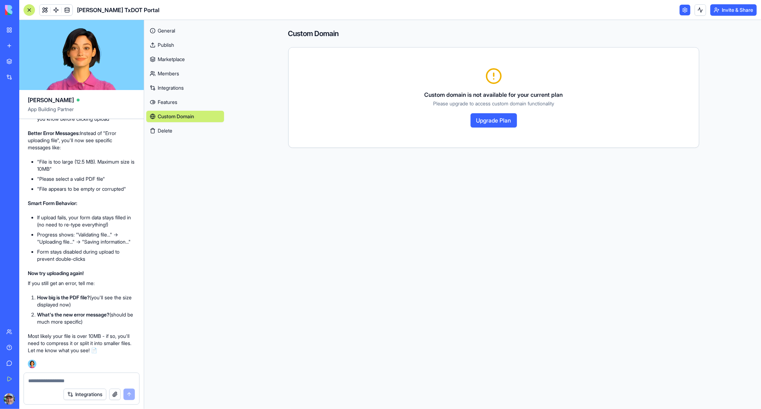
click at [165, 103] on link "Features" at bounding box center [185, 101] width 78 height 11
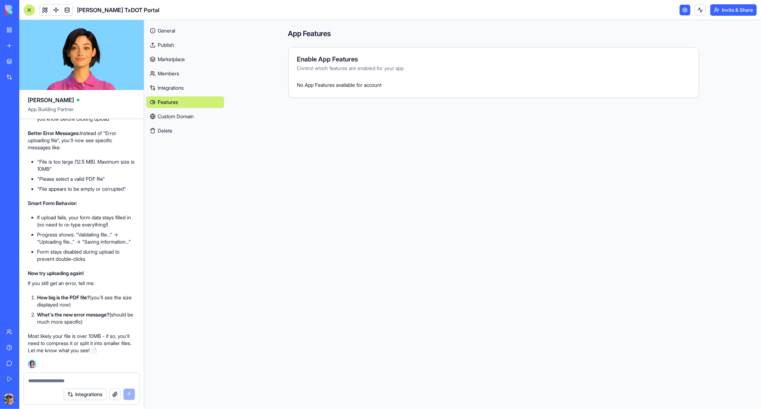
click at [167, 87] on link "Integrations" at bounding box center [185, 87] width 78 height 11
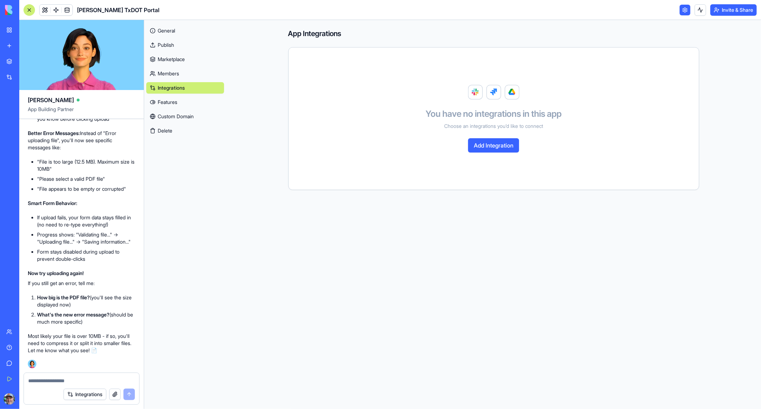
click at [162, 71] on link "Members" at bounding box center [185, 73] width 78 height 11
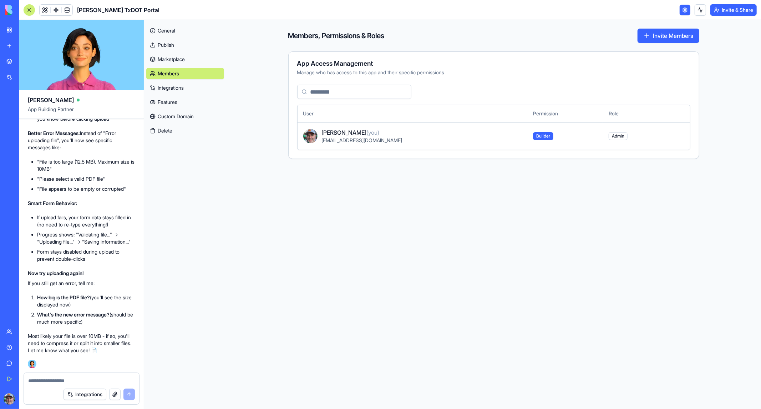
click at [655, 36] on button "Invite Members" at bounding box center [669, 36] width 62 height 14
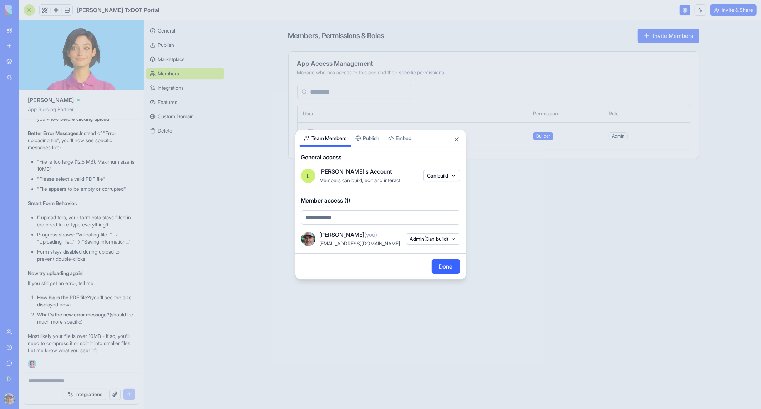
click at [340, 214] on body "My Workspace New app Marketplace Integrations Recent Inventory Manager New App …" at bounding box center [380, 204] width 761 height 409
type input "**"
click at [377, 137] on div at bounding box center [380, 204] width 761 height 409
click at [459, 140] on button "Close" at bounding box center [456, 139] width 7 height 7
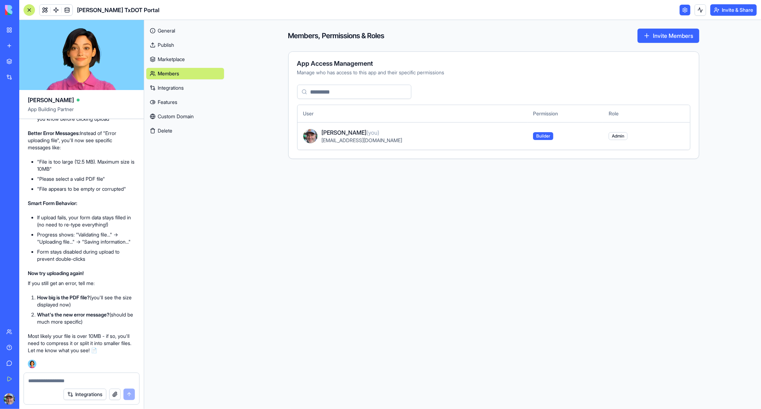
click at [172, 59] on link "Marketplace" at bounding box center [185, 59] width 78 height 11
click at [183, 61] on link "Marketplace" at bounding box center [185, 59] width 78 height 11
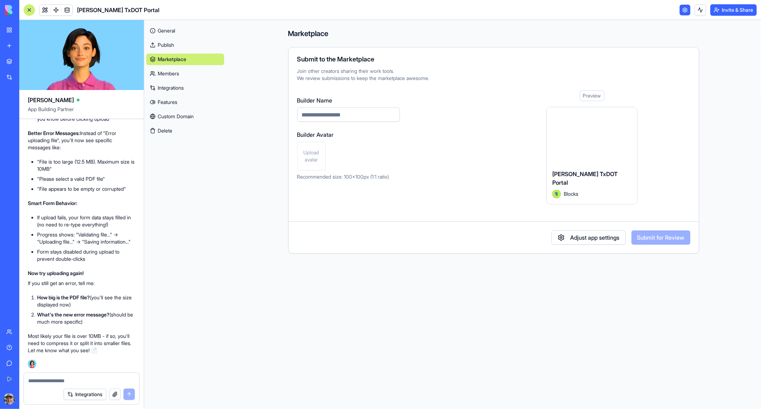
click at [182, 42] on link "Publish" at bounding box center [185, 44] width 78 height 11
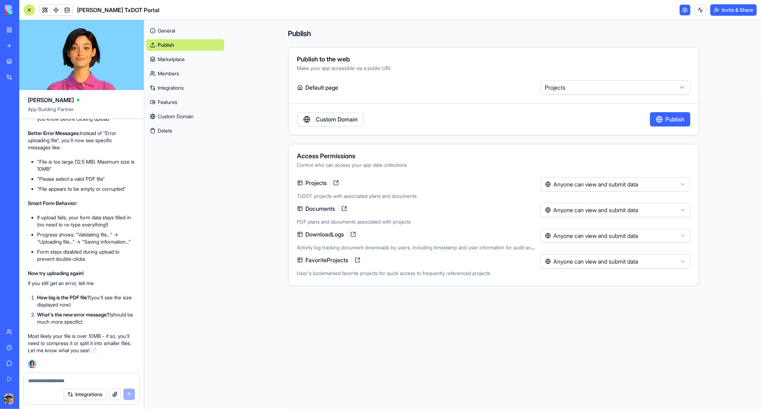
click at [172, 31] on link "General" at bounding box center [185, 30] width 78 height 11
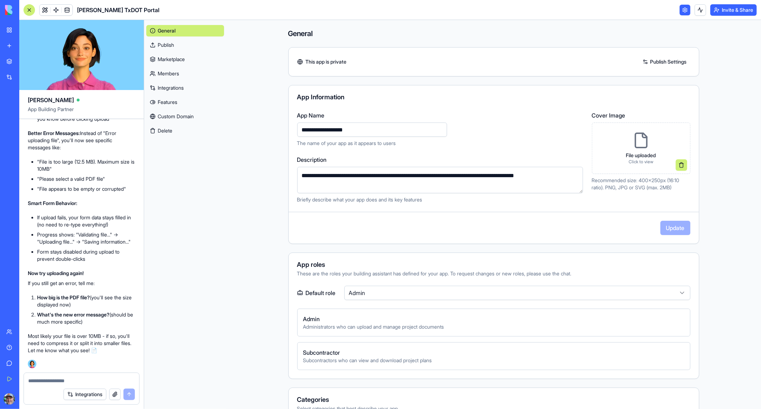
click at [28, 8] on div at bounding box center [29, 10] width 6 height 6
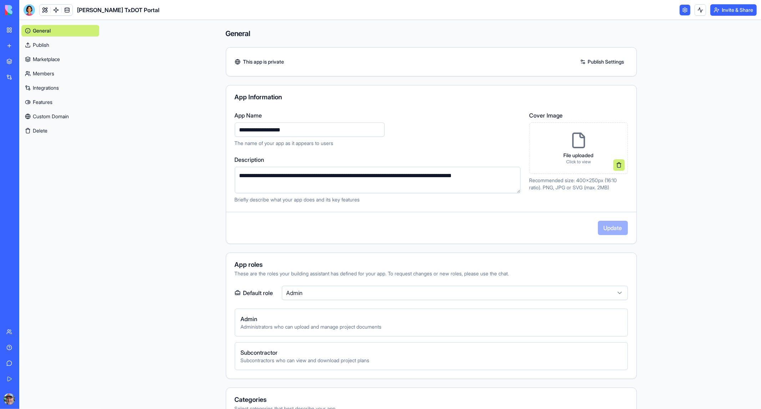
click at [26, 126] on div "New App" at bounding box center [16, 126] width 20 height 7
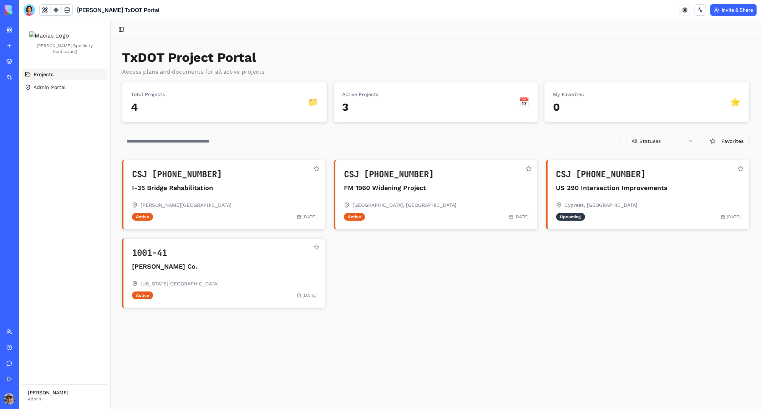
click at [68, 399] on button "Upgrade" at bounding box center [68, 398] width 27 height 11
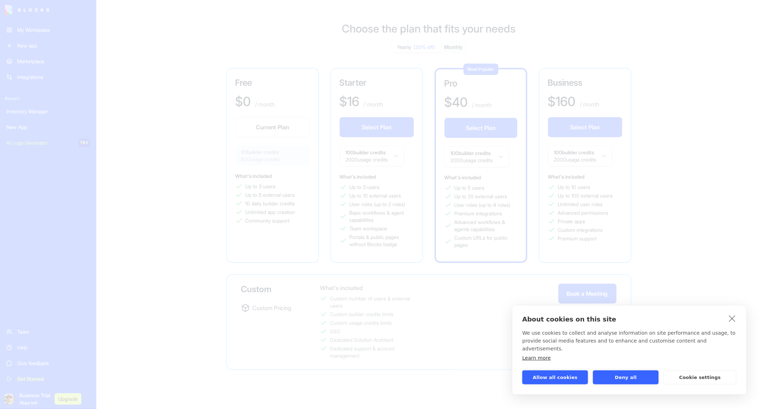
click at [731, 324] on link "close" at bounding box center [732, 317] width 11 height 11
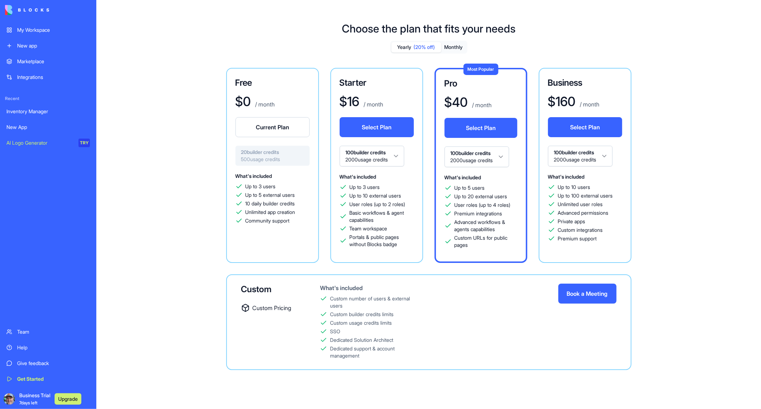
click at [270, 124] on button "Current Plan" at bounding box center [273, 127] width 74 height 20
click at [31, 331] on div "Team" at bounding box center [53, 331] width 73 height 7
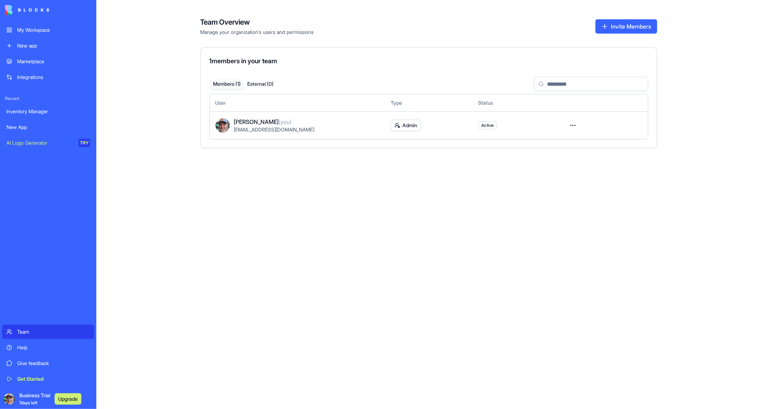
click at [625, 24] on button "Invite Members" at bounding box center [627, 26] width 62 height 14
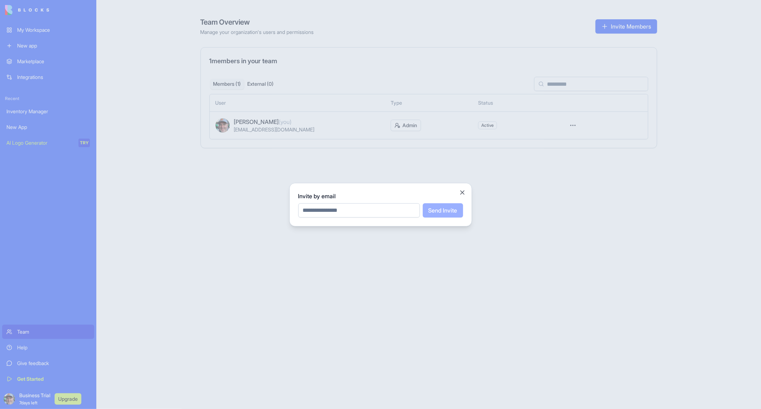
click at [341, 211] on input "email" at bounding box center [359, 210] width 122 height 14
click at [26, 121] on div at bounding box center [380, 204] width 761 height 409
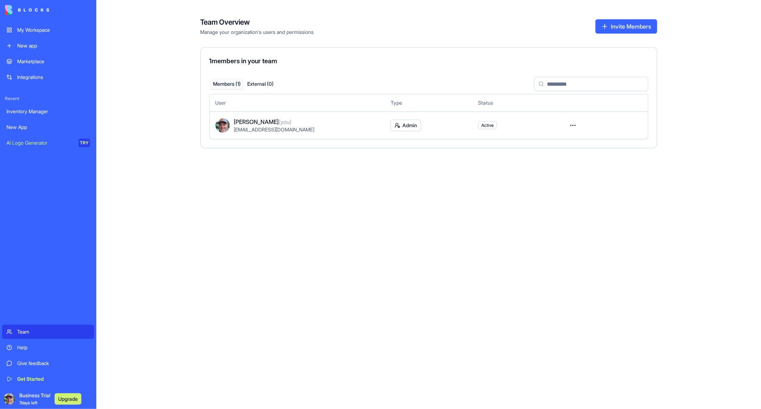
click at [25, 125] on div "New App" at bounding box center [48, 126] width 84 height 7
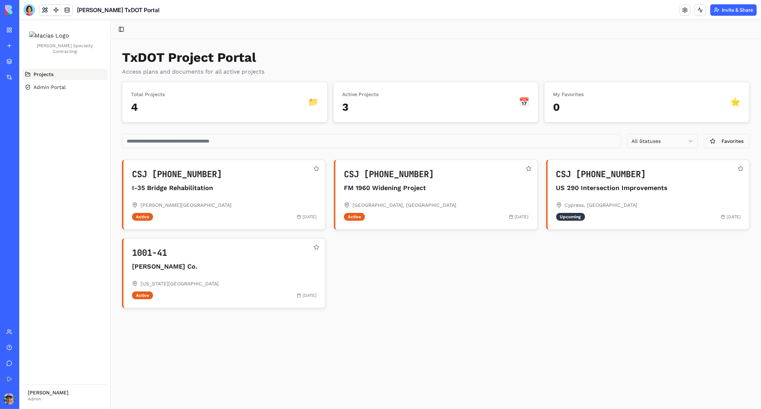
click at [26, 33] on div "My Workspace" at bounding box center [21, 29] width 9 height 7
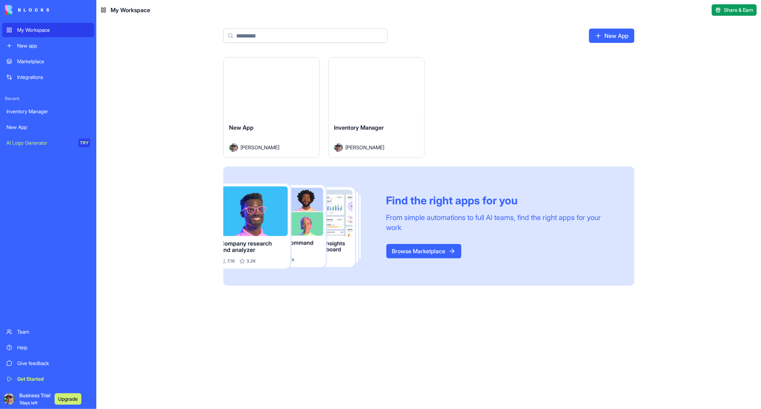
click at [309, 66] on html "My Workspace New app Marketplace Integrations Recent Inventory Manager New App …" at bounding box center [380, 204] width 761 height 409
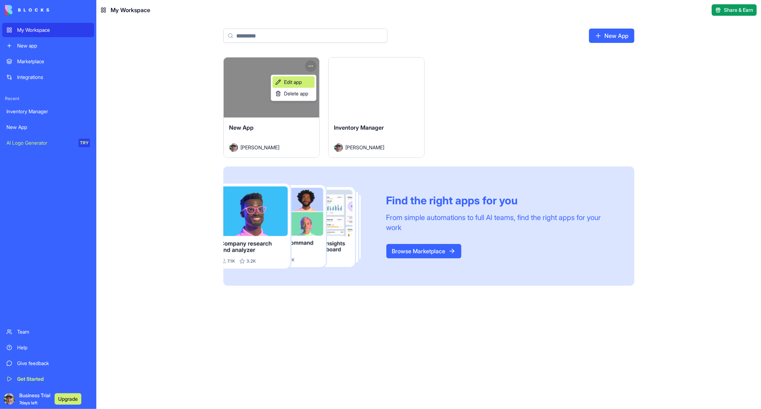
click at [299, 82] on span "Edit app" at bounding box center [293, 82] width 18 height 7
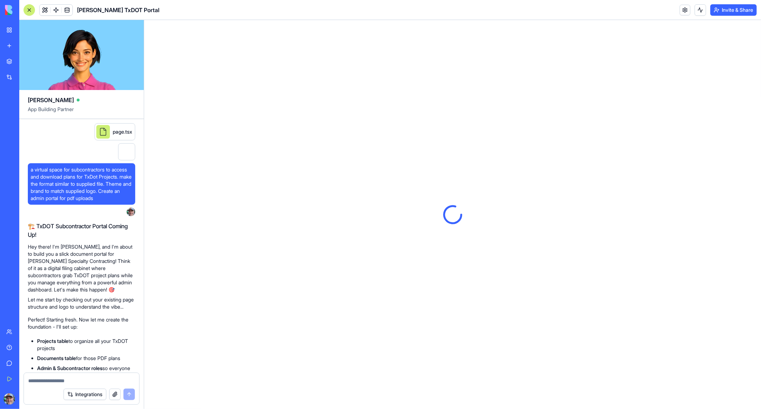
scroll to position [2509, 0]
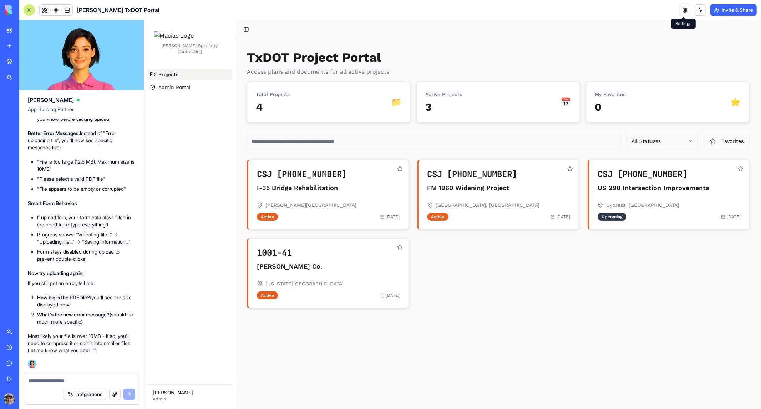
click at [682, 9] on link at bounding box center [685, 10] width 11 height 11
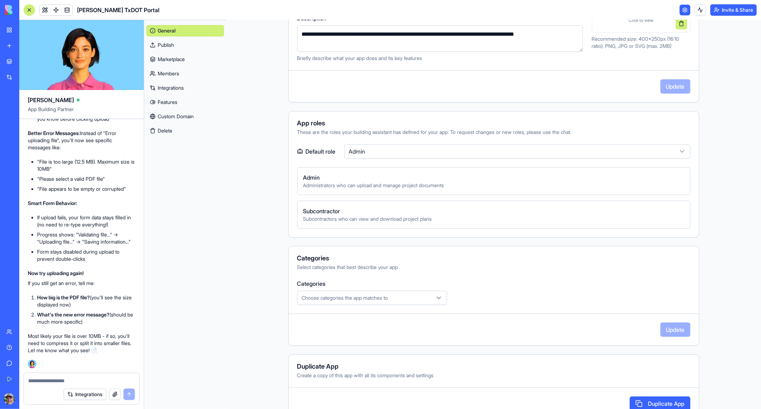
scroll to position [161, 0]
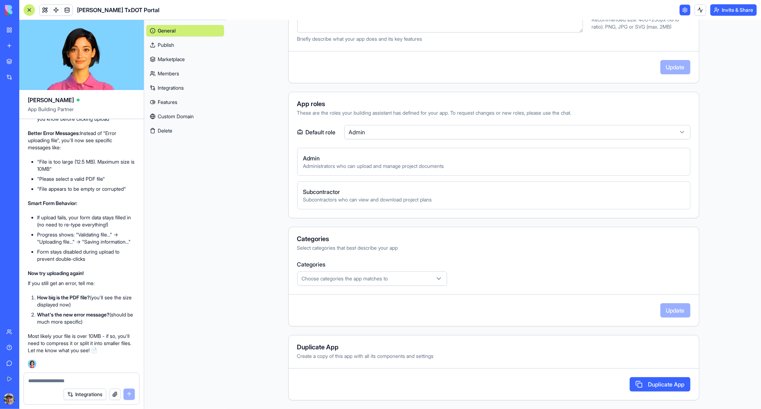
click at [168, 100] on link "Features" at bounding box center [185, 101] width 78 height 11
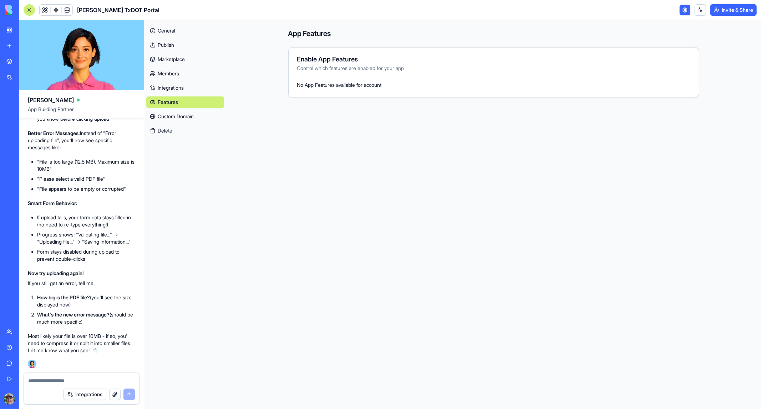
click at [186, 113] on link "Custom Domain" at bounding box center [185, 116] width 78 height 11
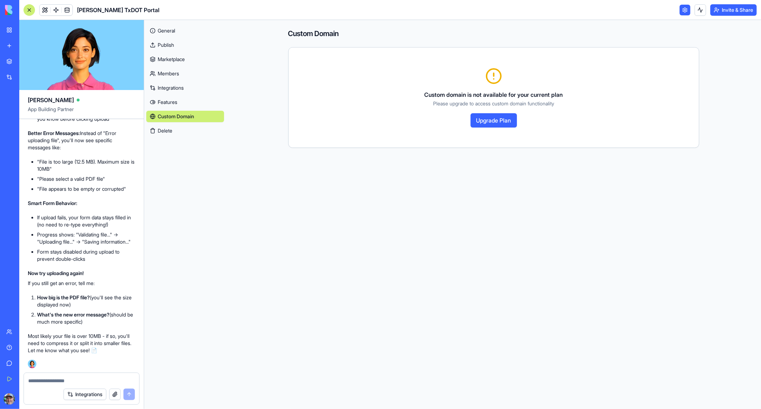
click at [490, 119] on button "Upgrade Plan" at bounding box center [494, 120] width 46 height 14
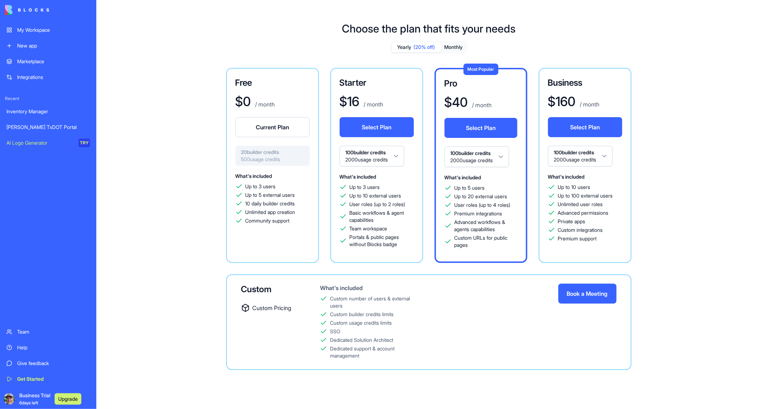
click at [262, 127] on button "Current Plan" at bounding box center [273, 127] width 74 height 20
click at [278, 125] on button "Current Plan" at bounding box center [273, 127] width 74 height 20
click at [36, 142] on div "AI Logo Generator" at bounding box center [39, 142] width 67 height 7
